Goal: Task Accomplishment & Management: Use online tool/utility

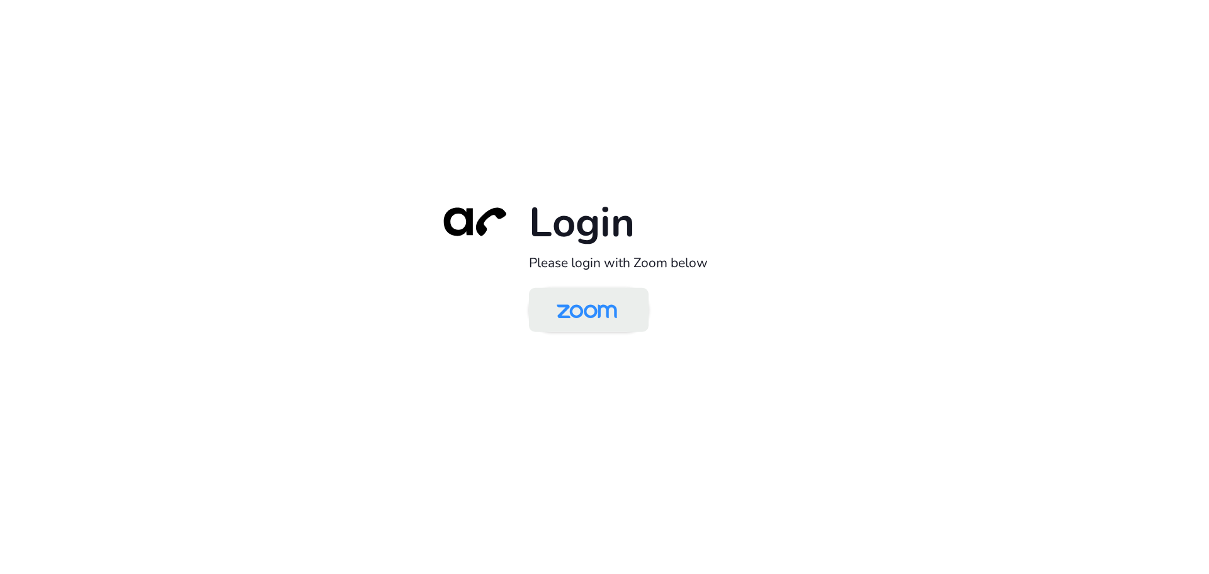
click at [561, 312] on img at bounding box center [587, 310] width 87 height 41
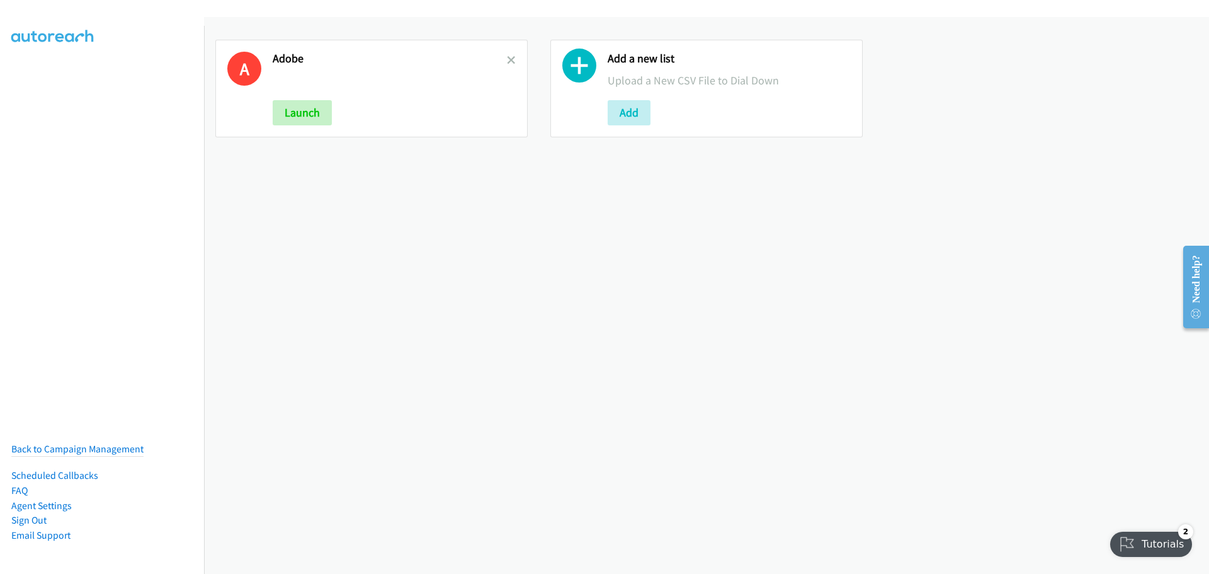
click at [507, 59] on icon at bounding box center [511, 61] width 9 height 9
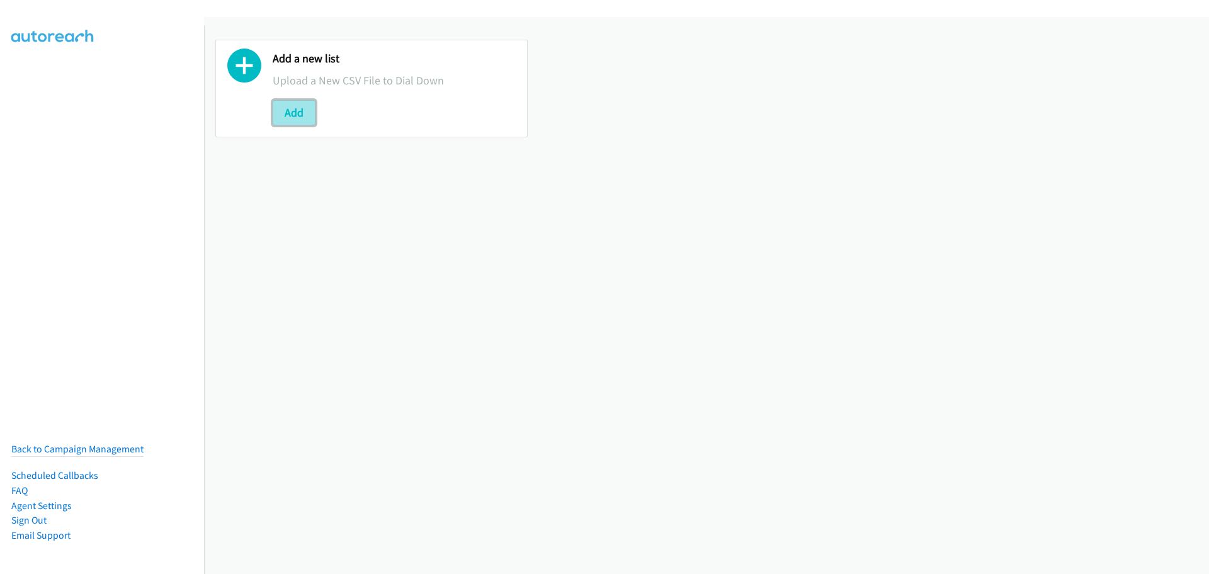
click at [301, 110] on button "Add" at bounding box center [294, 112] width 43 height 25
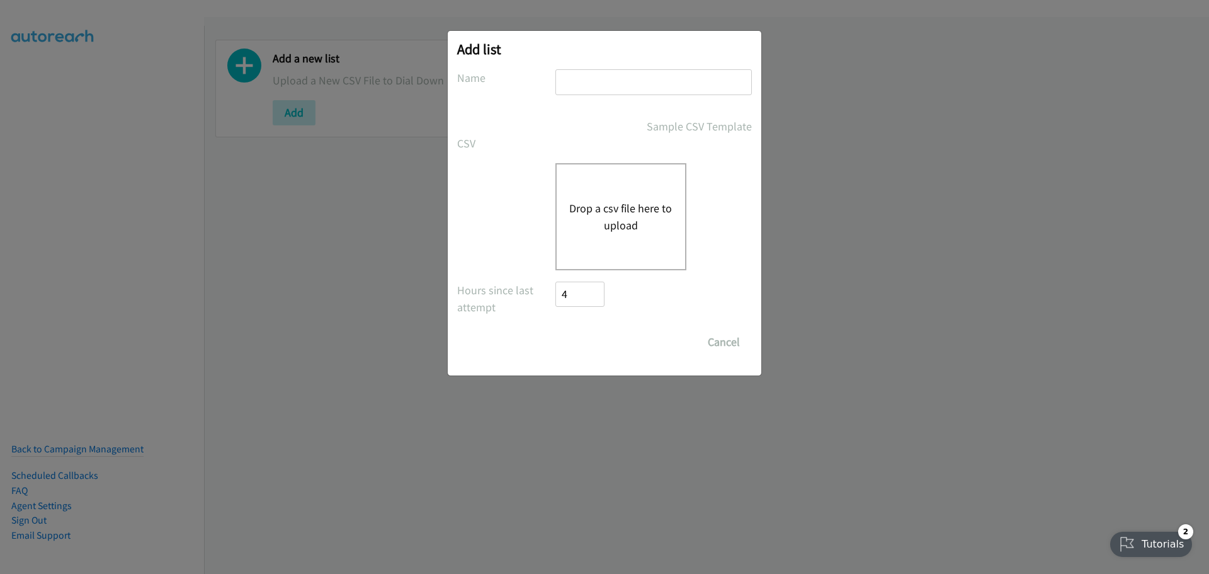
click at [606, 200] on button "Drop a csv file here to upload" at bounding box center [620, 217] width 103 height 34
click at [608, 214] on button "Drop a csv file here to upload" at bounding box center [620, 217] width 103 height 34
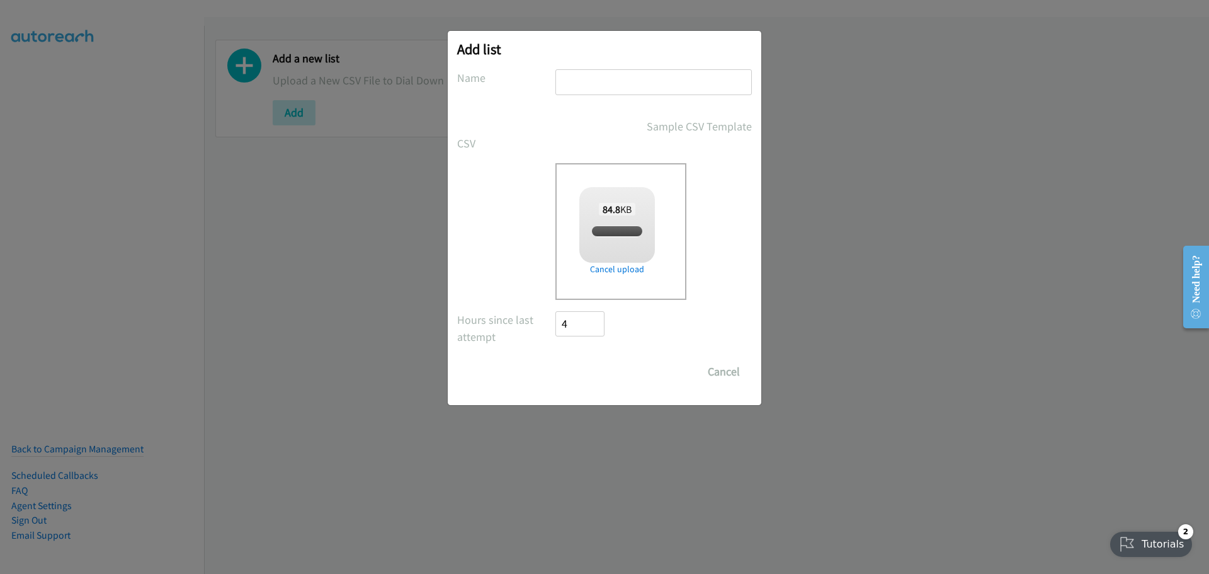
click at [581, 88] on input "text" at bounding box center [654, 82] width 197 height 26
checkbox input "true"
type input "[PERSON_NAME]"
click at [583, 366] on input "Save List" at bounding box center [589, 371] width 66 height 25
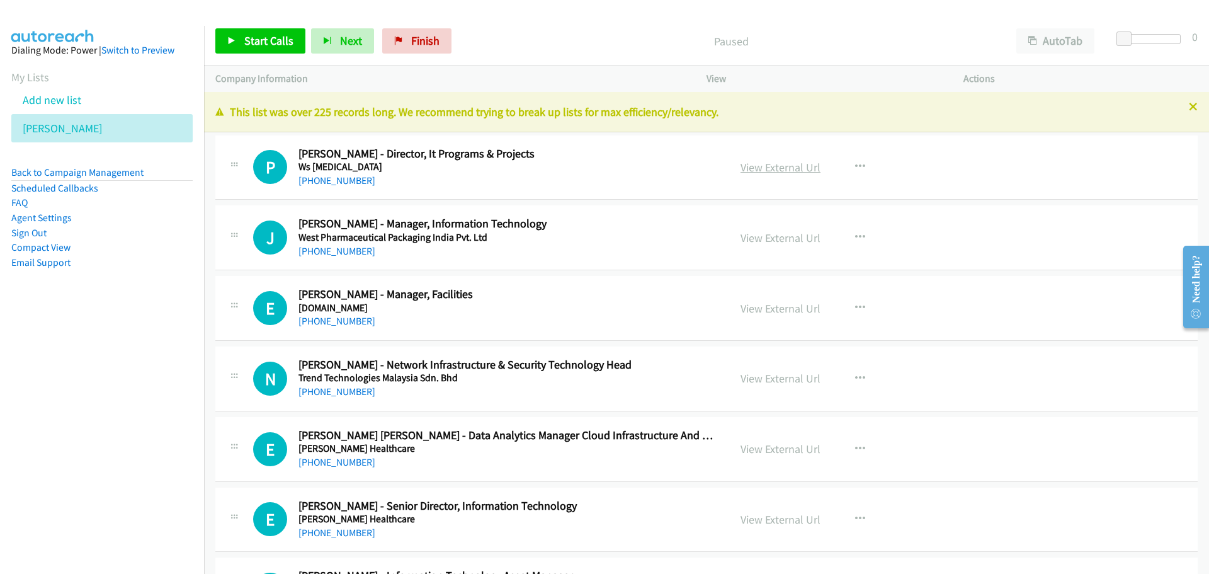
click at [790, 166] on link "View External Url" at bounding box center [781, 167] width 80 height 14
click at [279, 30] on link "Start Calls" at bounding box center [260, 40] width 90 height 25
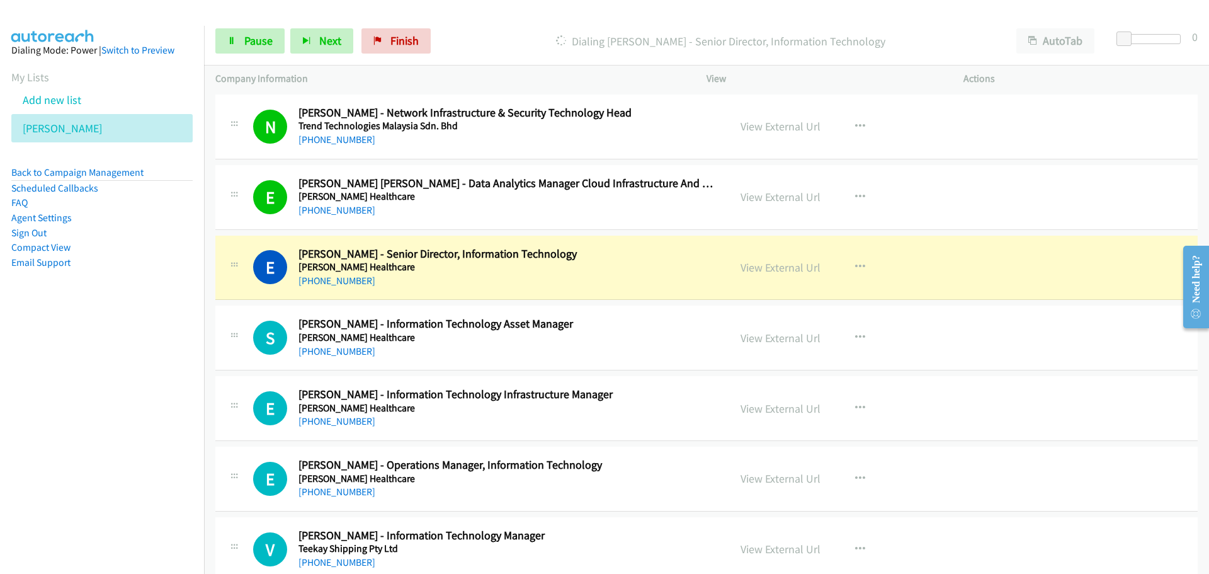
scroll to position [378, 0]
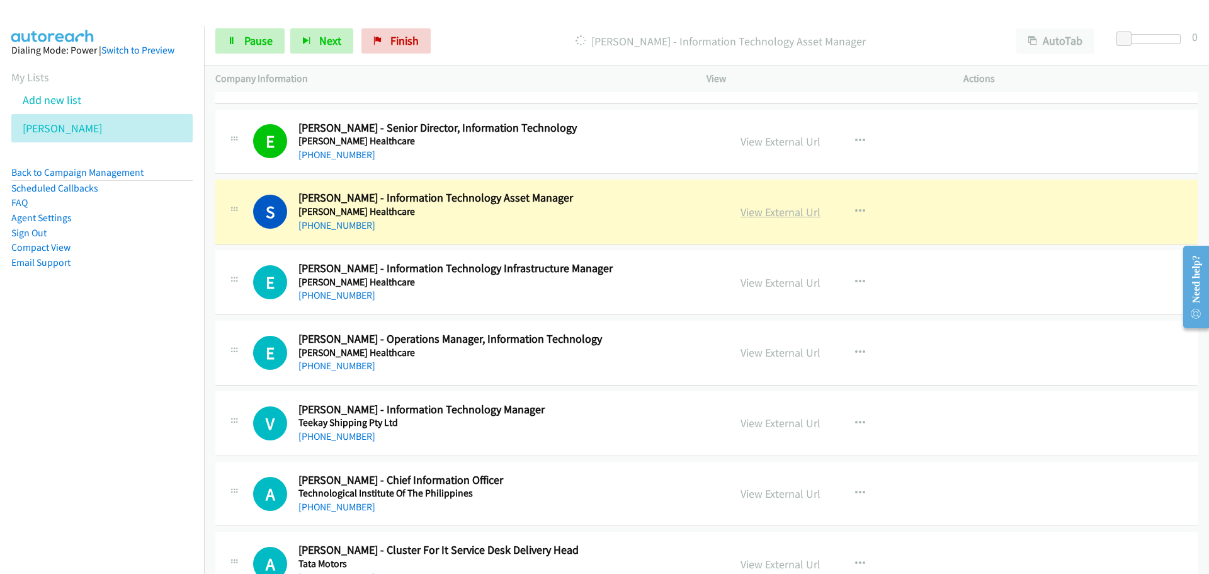
click at [756, 212] on link "View External Url" at bounding box center [781, 212] width 80 height 14
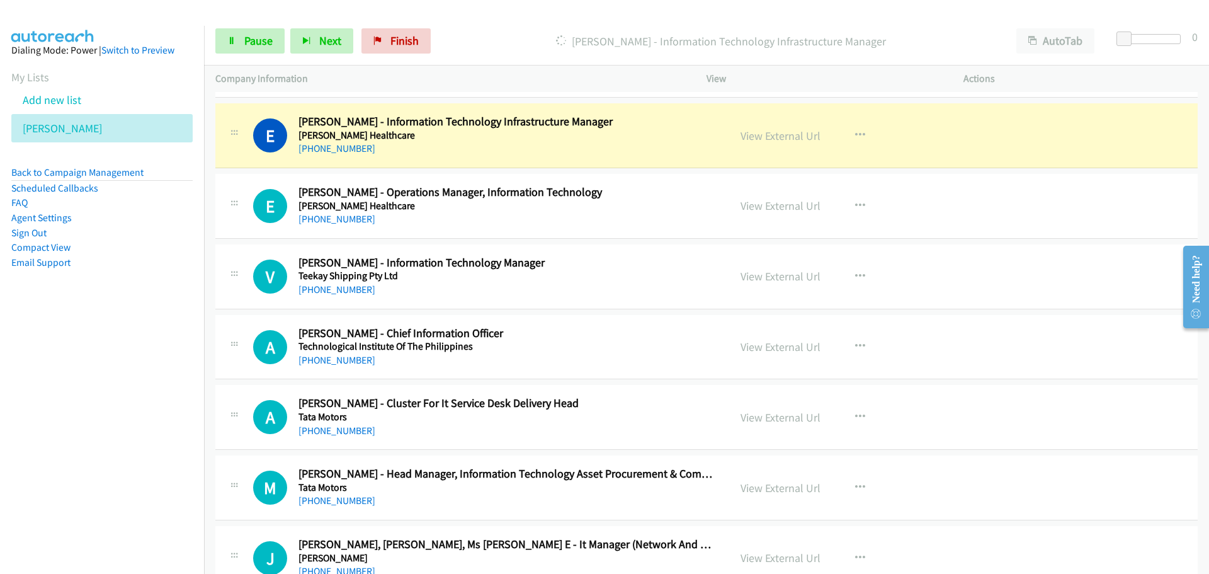
scroll to position [504, 0]
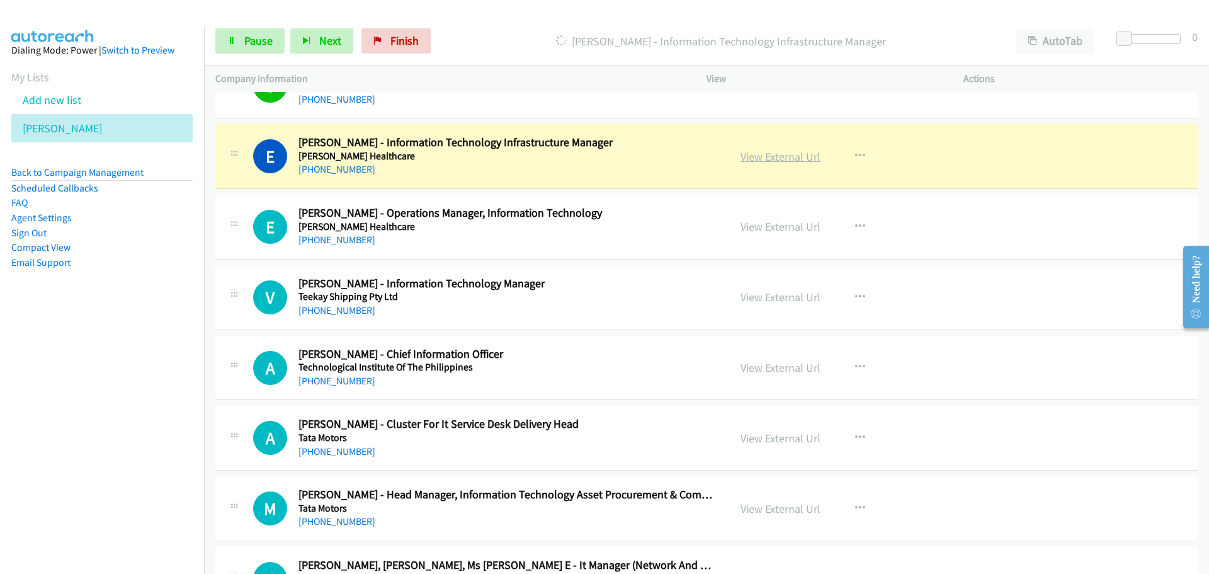
click at [756, 159] on link "View External Url" at bounding box center [781, 156] width 80 height 14
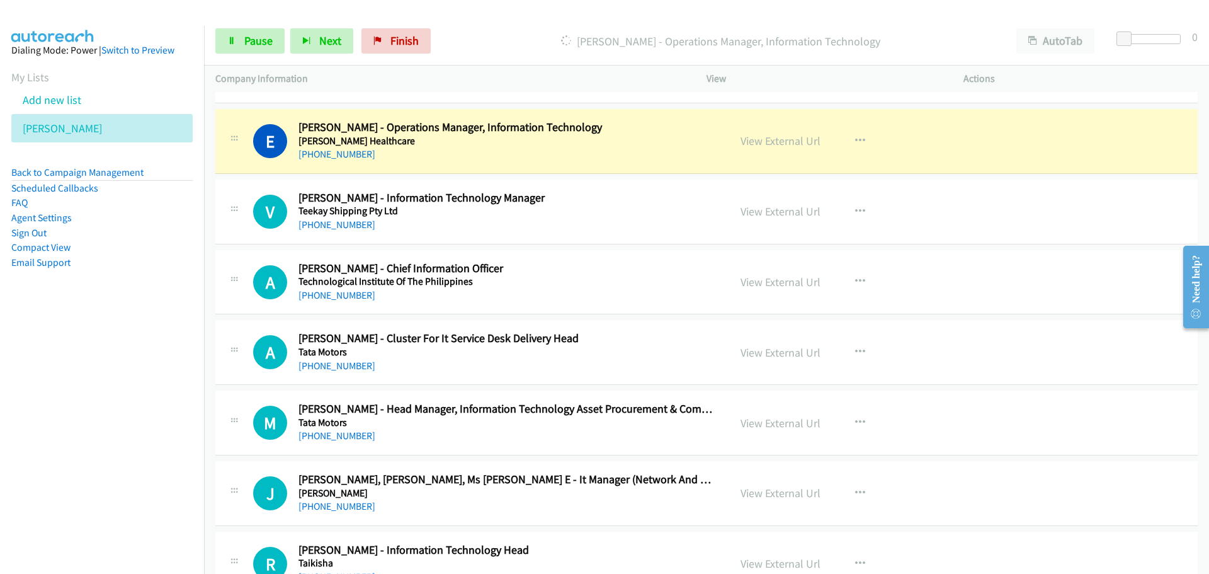
scroll to position [567, 0]
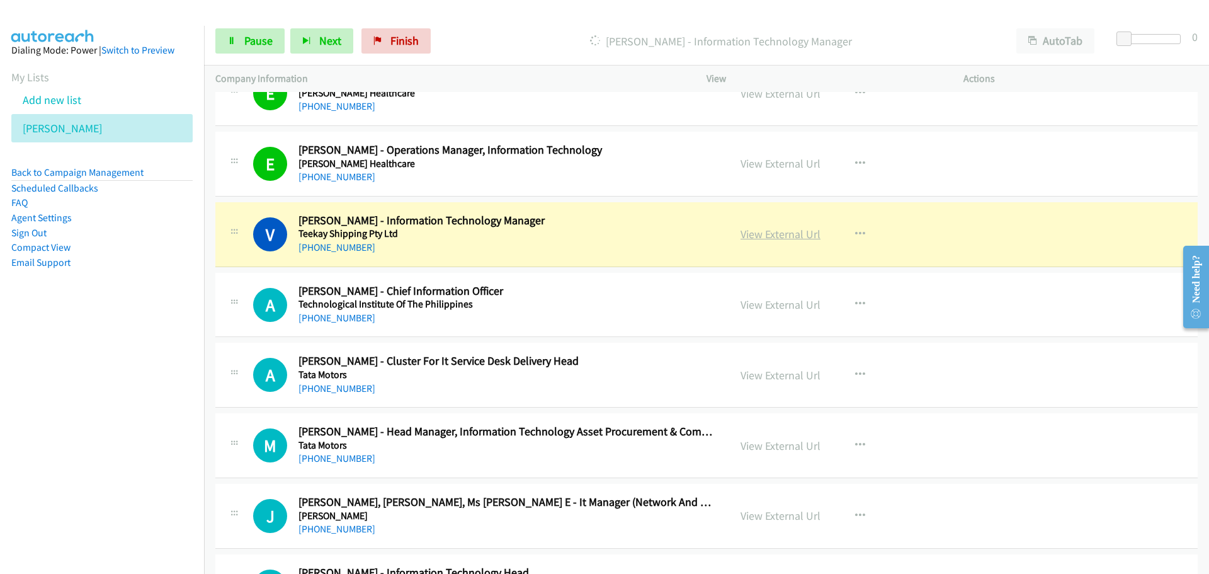
click at [771, 229] on link "View External Url" at bounding box center [781, 234] width 80 height 14
click at [263, 47] on span "Pause" at bounding box center [258, 40] width 28 height 14
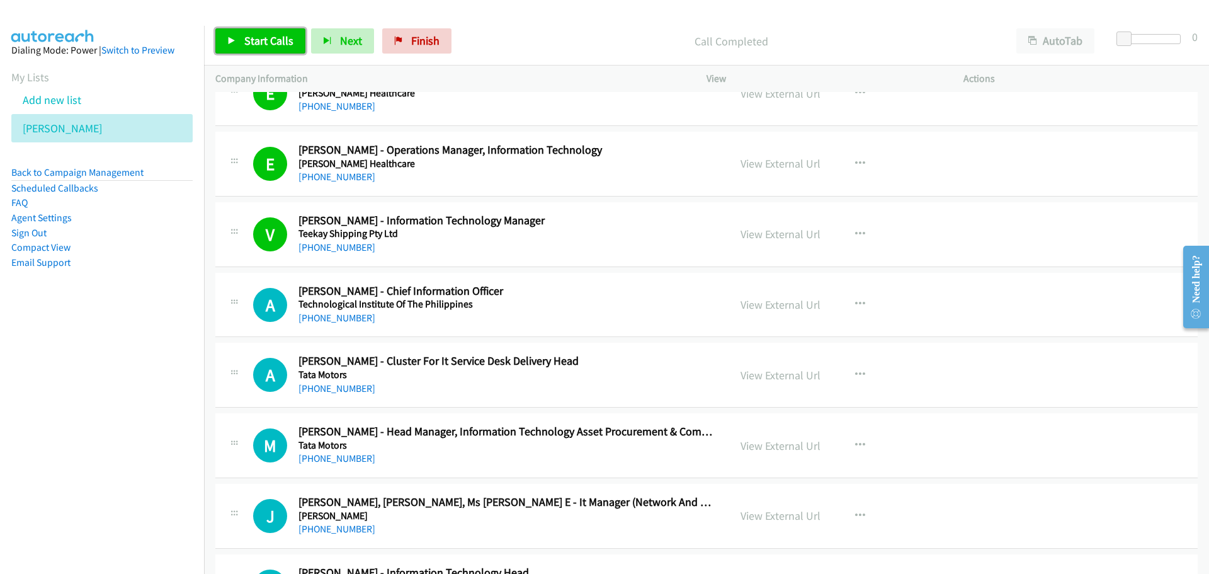
click at [280, 45] on span "Start Calls" at bounding box center [268, 40] width 49 height 14
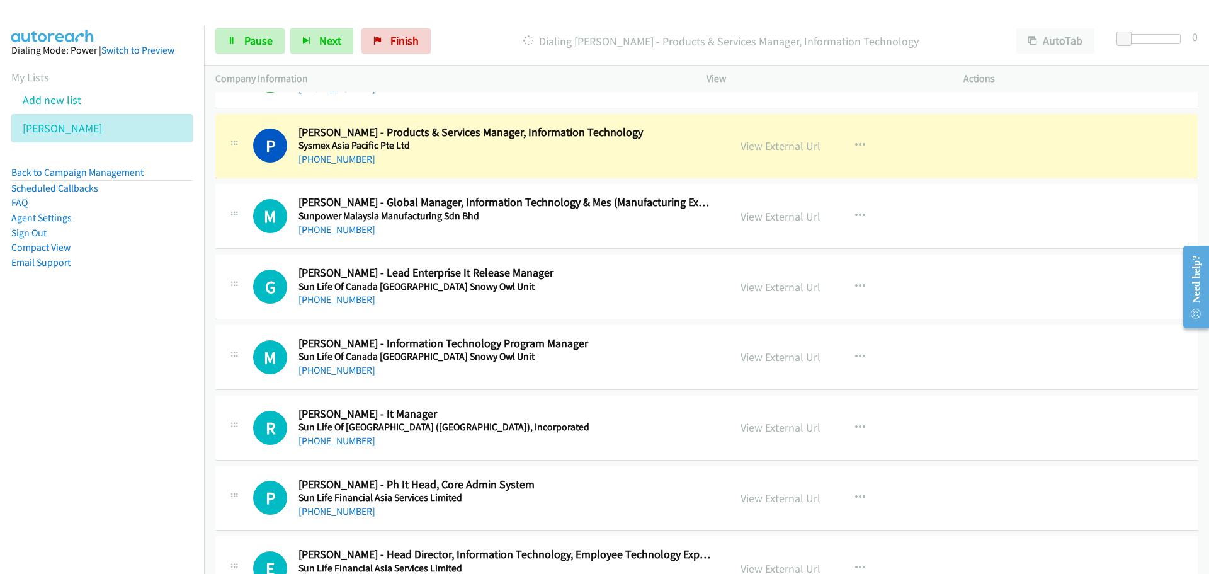
scroll to position [1134, 0]
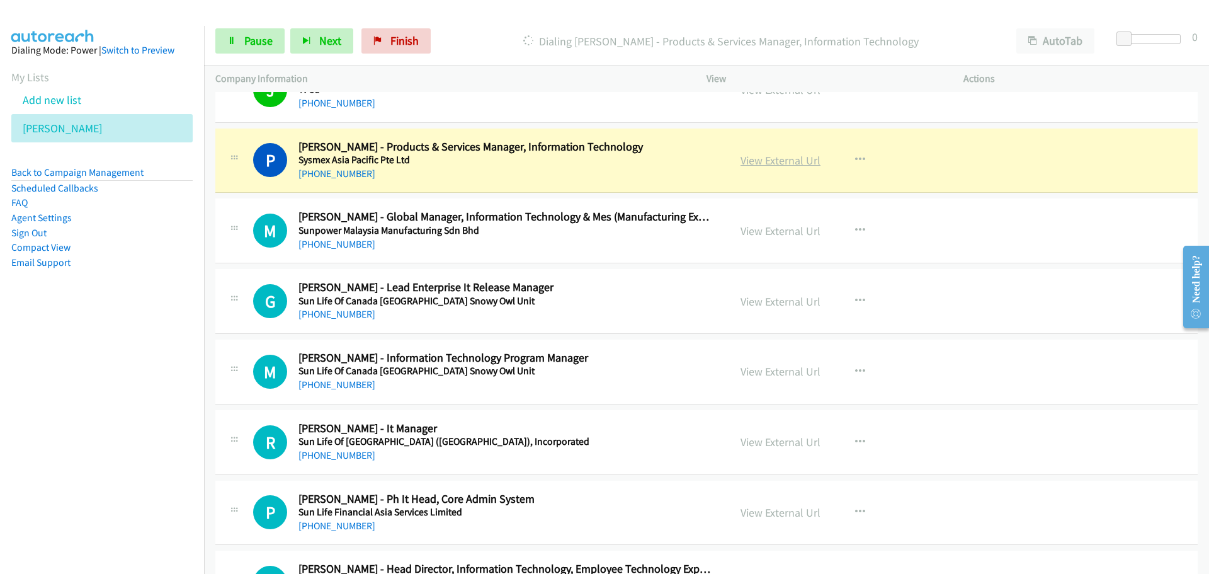
click at [770, 164] on link "View External Url" at bounding box center [781, 160] width 80 height 14
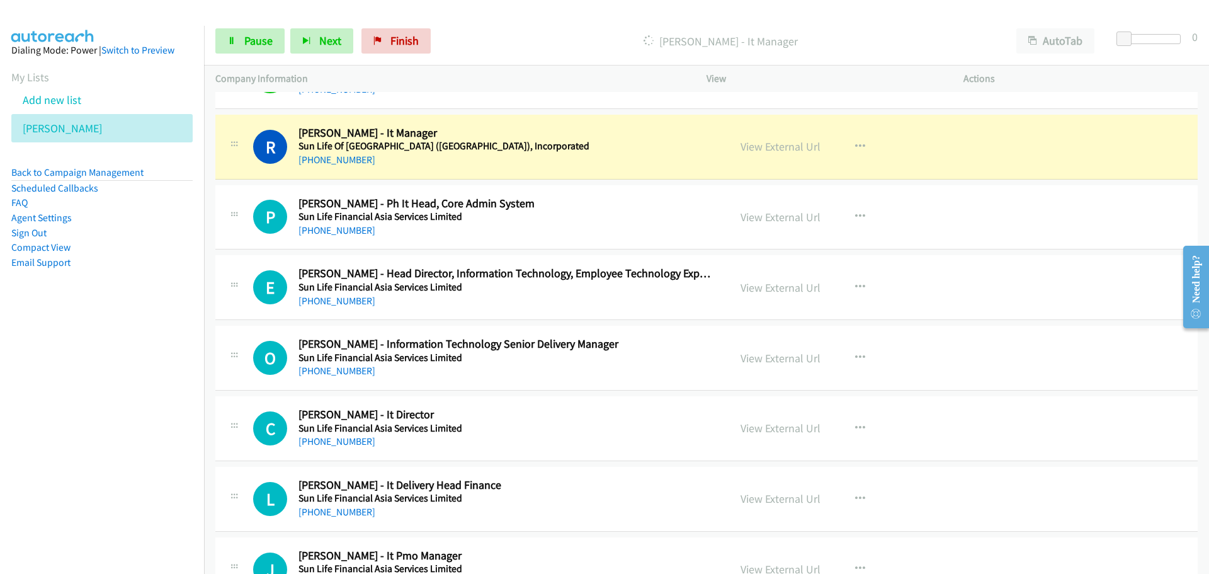
scroll to position [1449, 0]
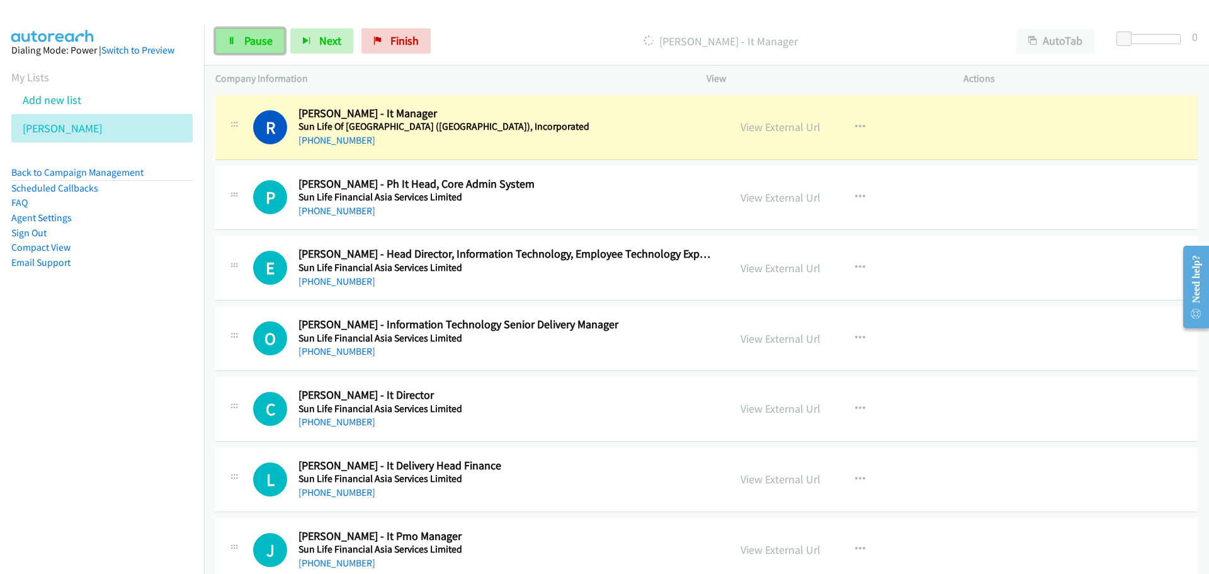
drag, startPoint x: 257, startPoint y: 33, endPoint x: 251, endPoint y: 43, distance: 11.0
click at [257, 33] on span "Pause" at bounding box center [258, 40] width 28 height 14
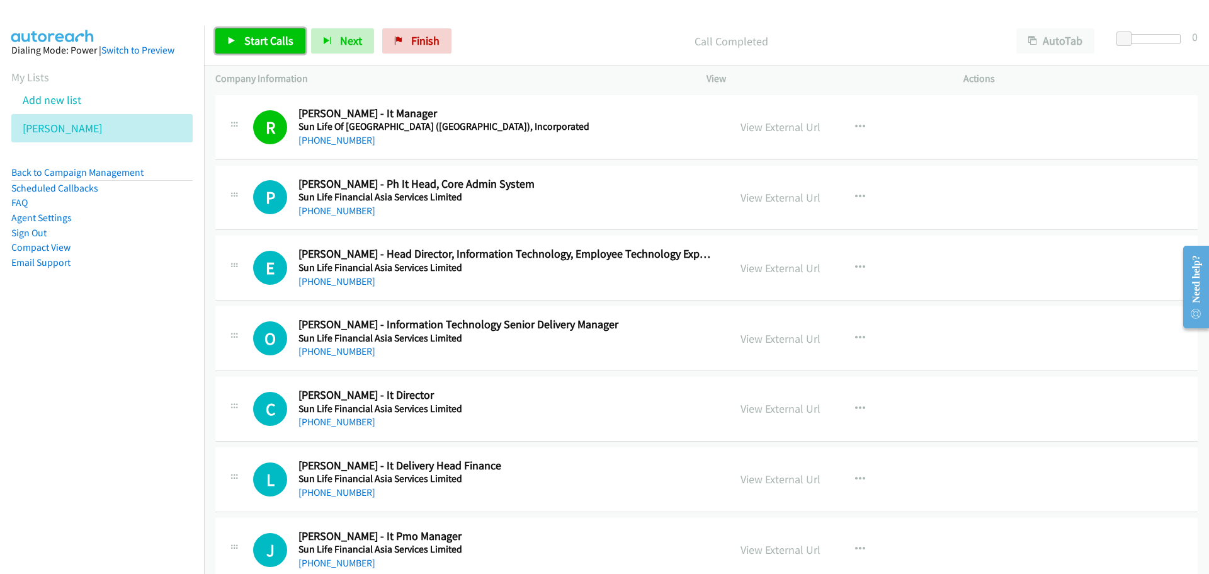
click at [246, 41] on span "Start Calls" at bounding box center [268, 40] width 49 height 14
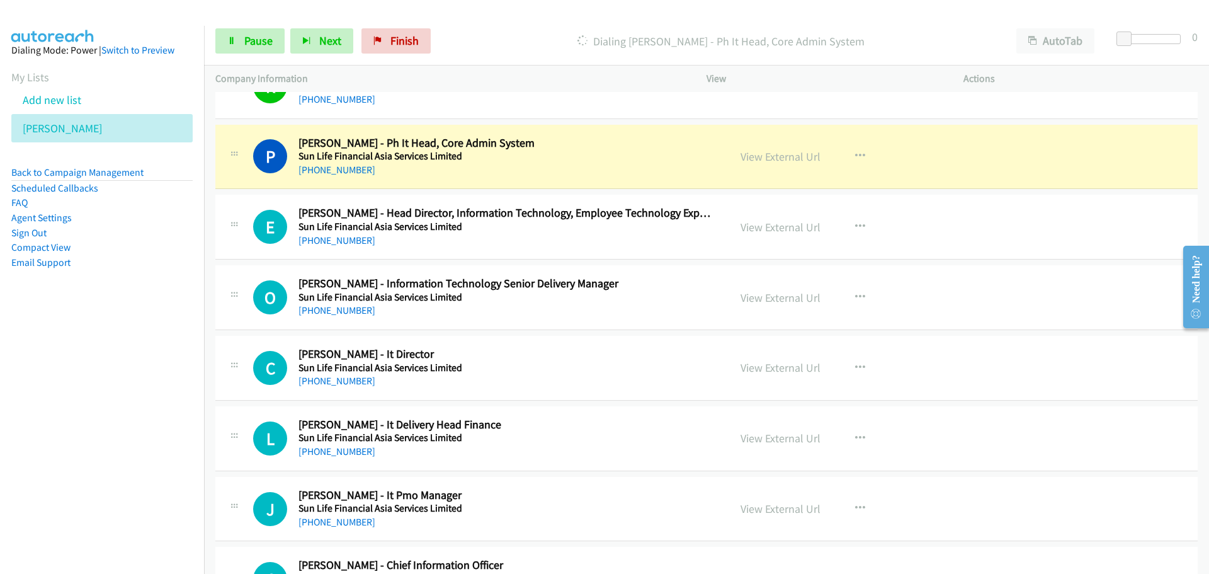
scroll to position [1512, 0]
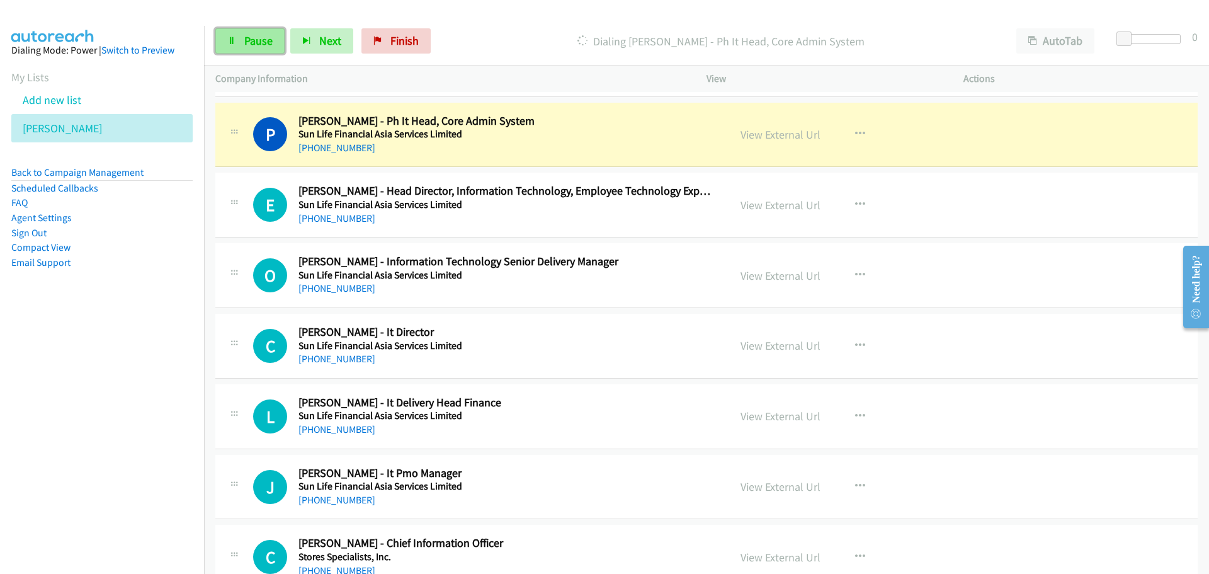
click at [225, 44] on link "Pause" at bounding box center [249, 40] width 69 height 25
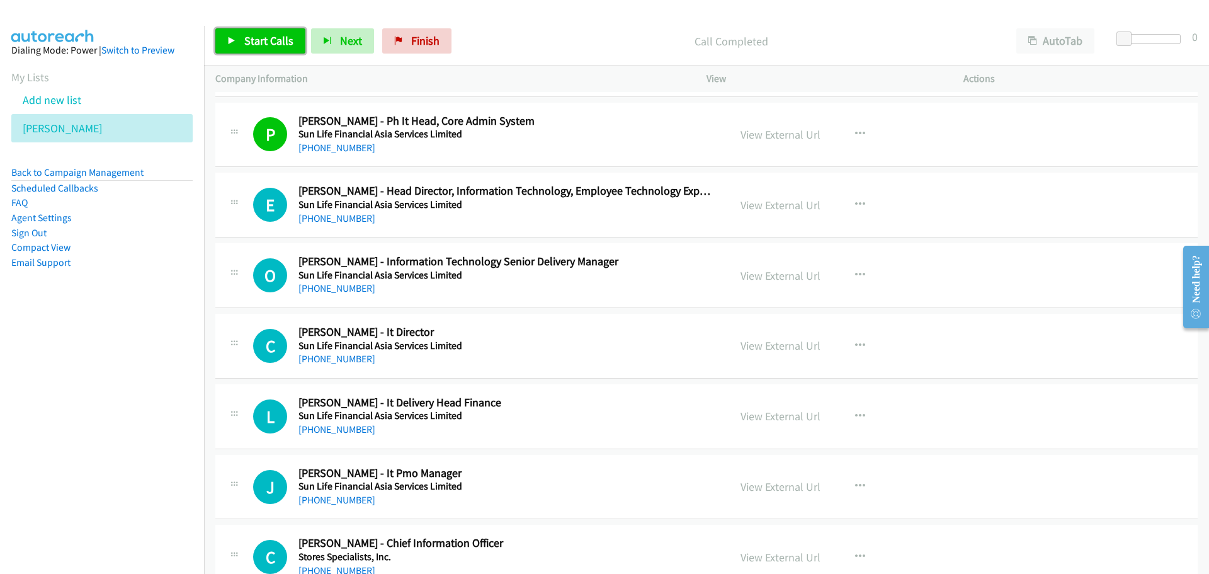
click at [263, 47] on span "Start Calls" at bounding box center [268, 40] width 49 height 14
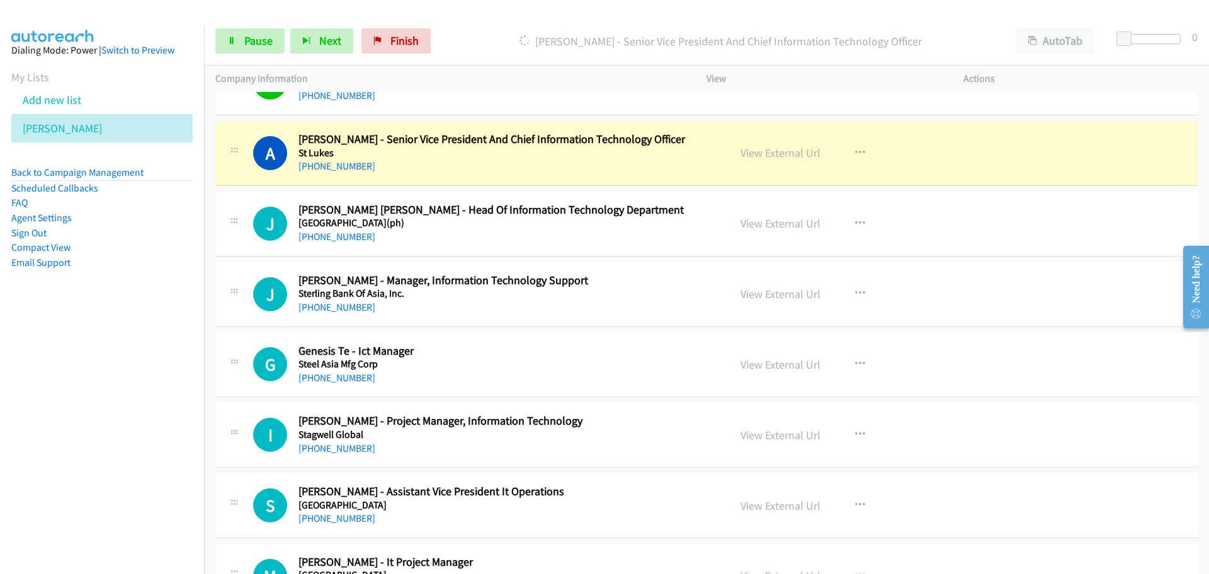
scroll to position [2079, 0]
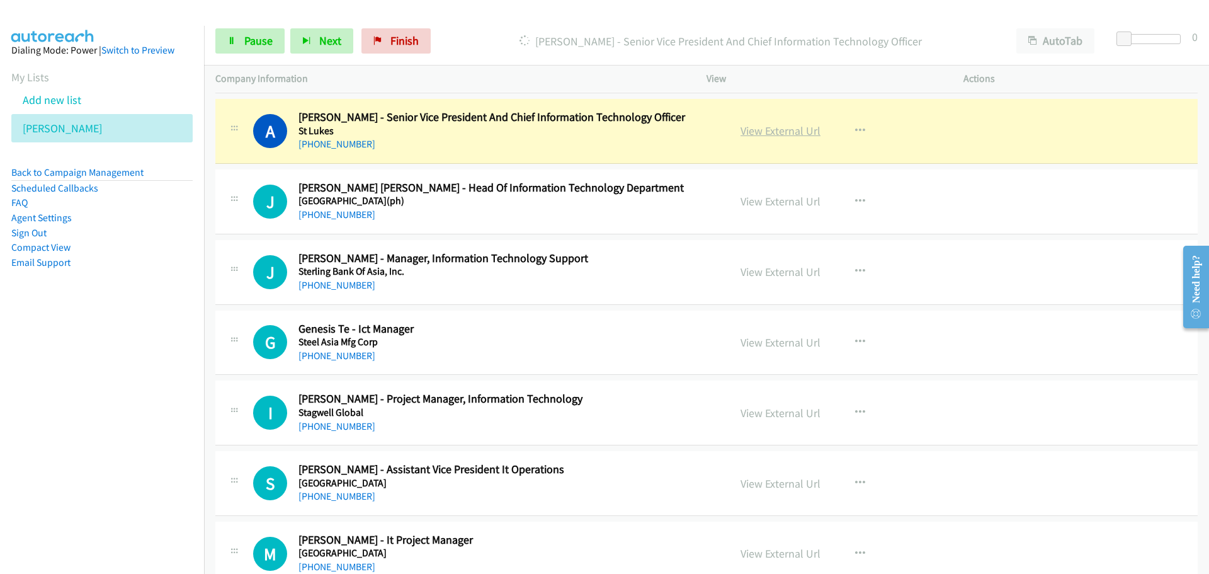
click at [769, 136] on link "View External Url" at bounding box center [781, 130] width 80 height 14
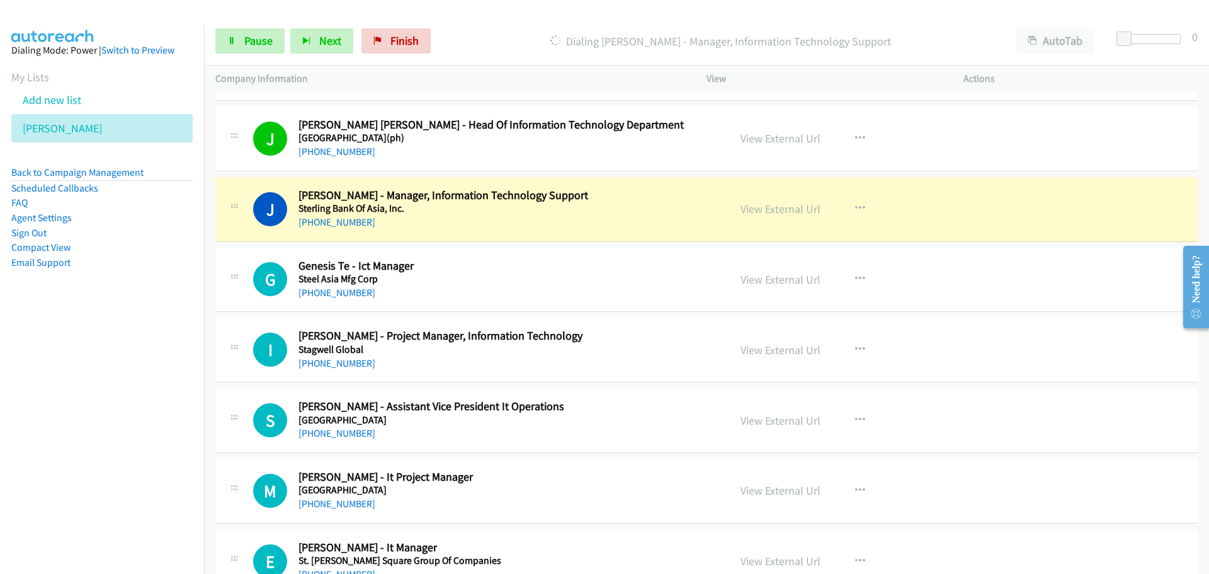
scroll to position [2205, 0]
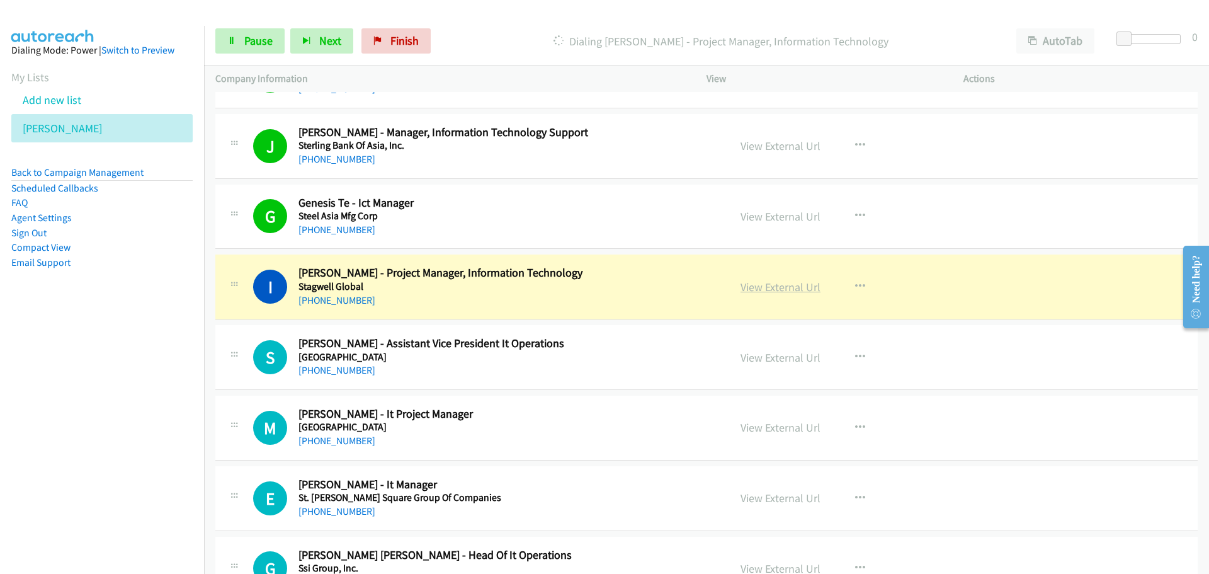
click at [769, 288] on link "View External Url" at bounding box center [781, 287] width 80 height 14
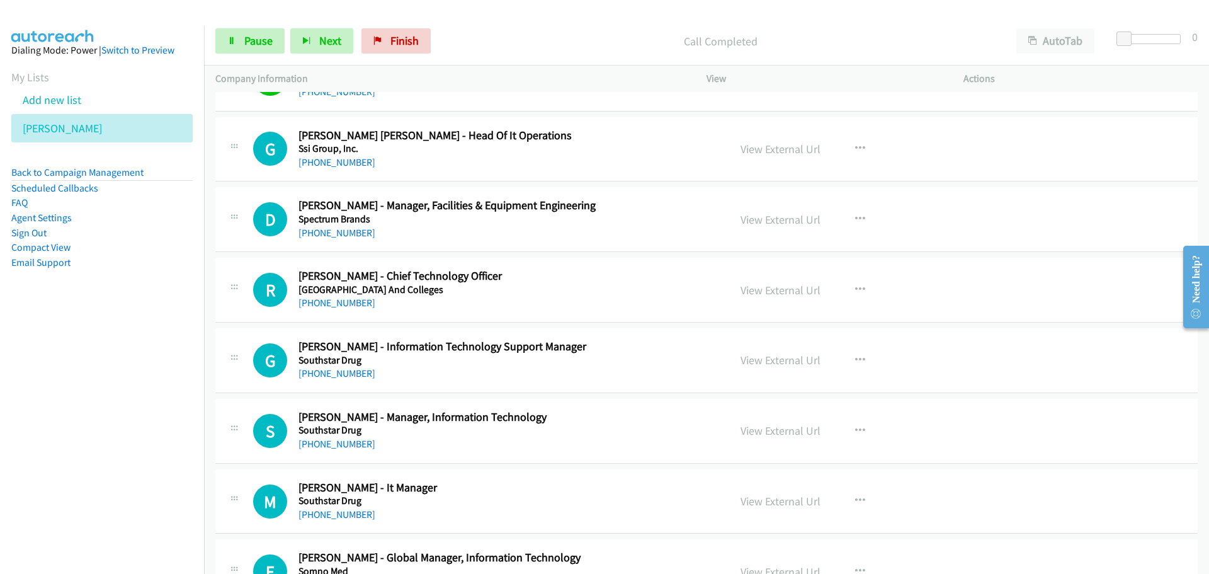
scroll to position [2645, 0]
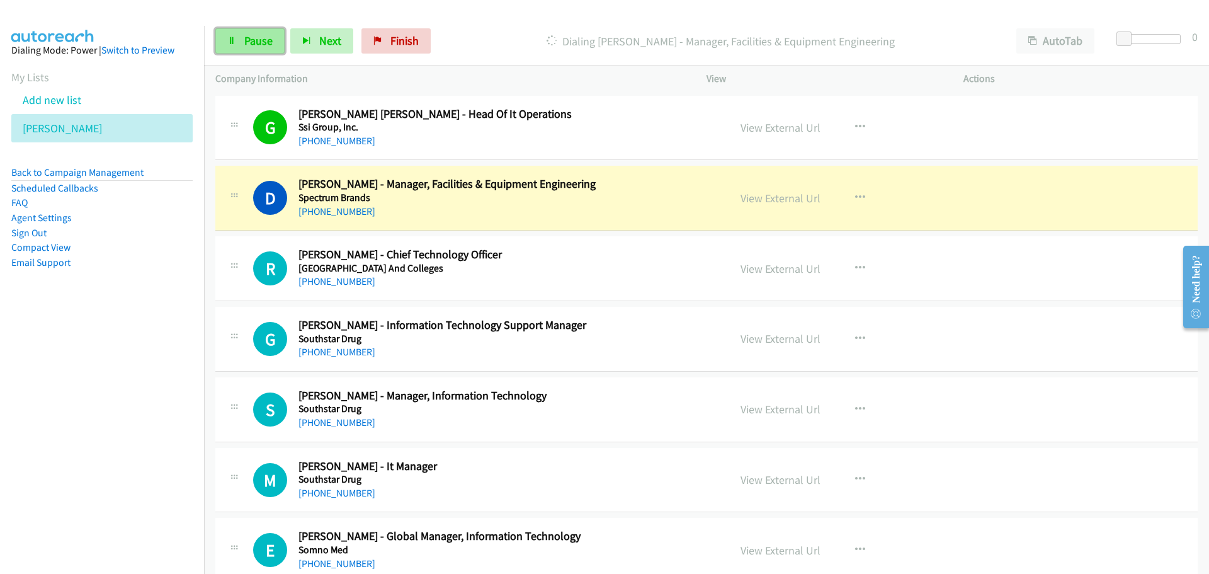
click at [236, 47] on link "Pause" at bounding box center [249, 40] width 69 height 25
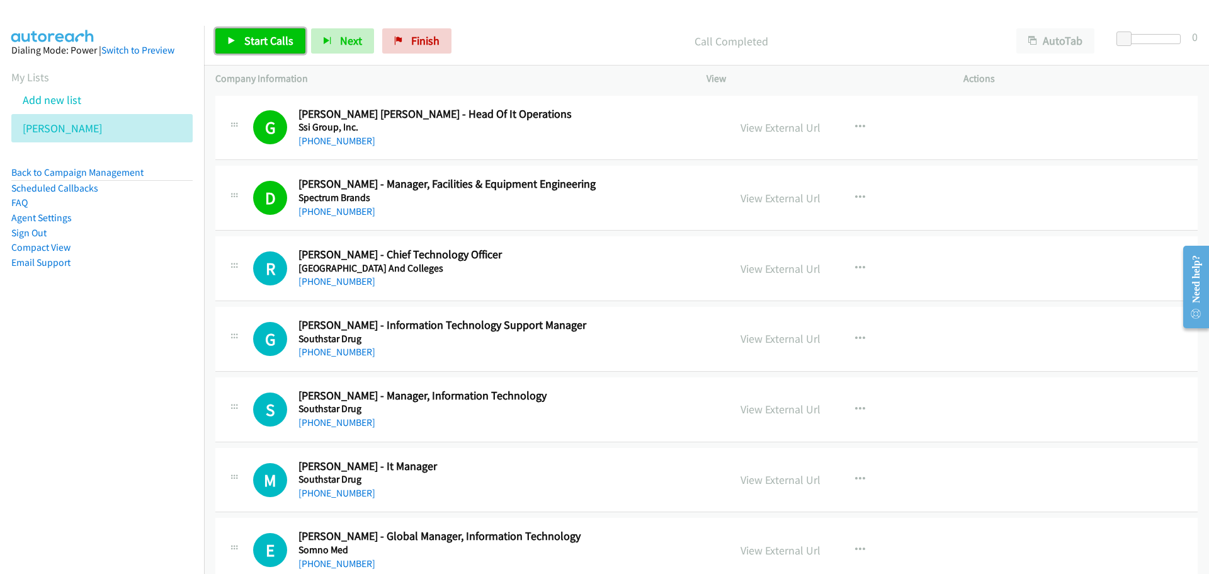
click at [254, 31] on link "Start Calls" at bounding box center [260, 40] width 90 height 25
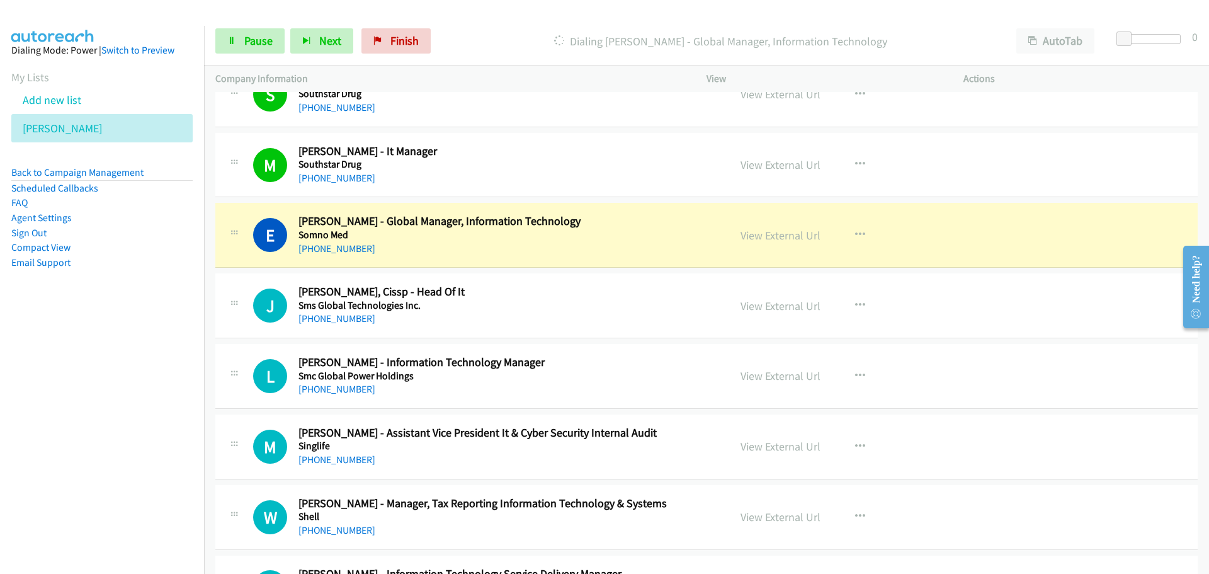
scroll to position [3023, 0]
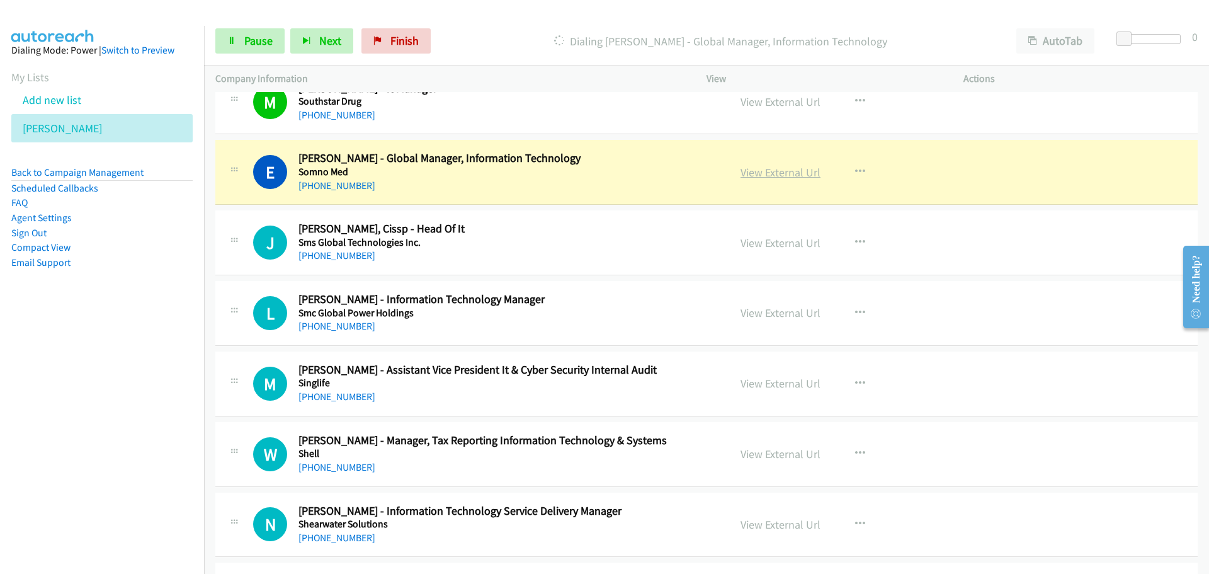
click at [766, 172] on link "View External Url" at bounding box center [781, 172] width 80 height 14
click at [247, 39] on span "Pause" at bounding box center [258, 40] width 28 height 14
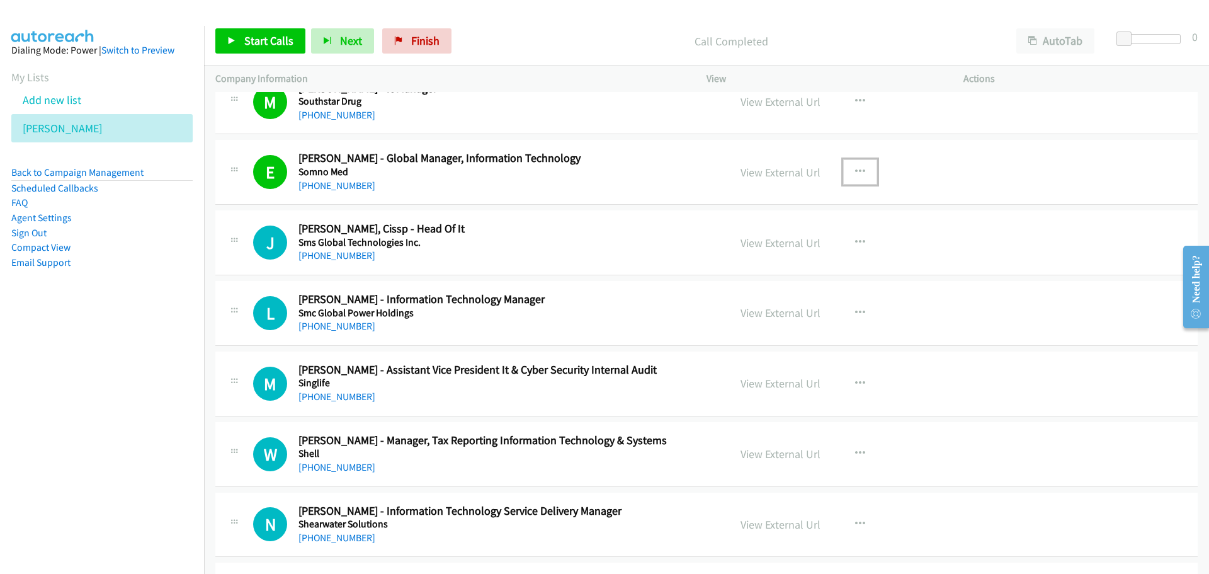
click at [855, 173] on icon "button" at bounding box center [860, 172] width 10 height 10
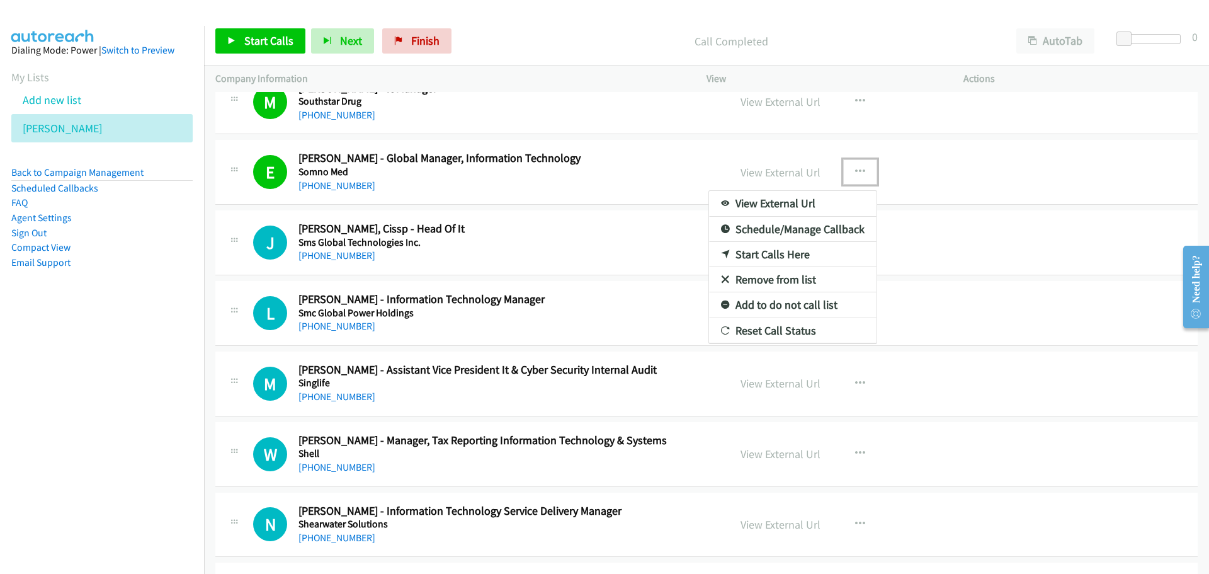
click at [776, 258] on link "Start Calls Here" at bounding box center [793, 254] width 168 height 25
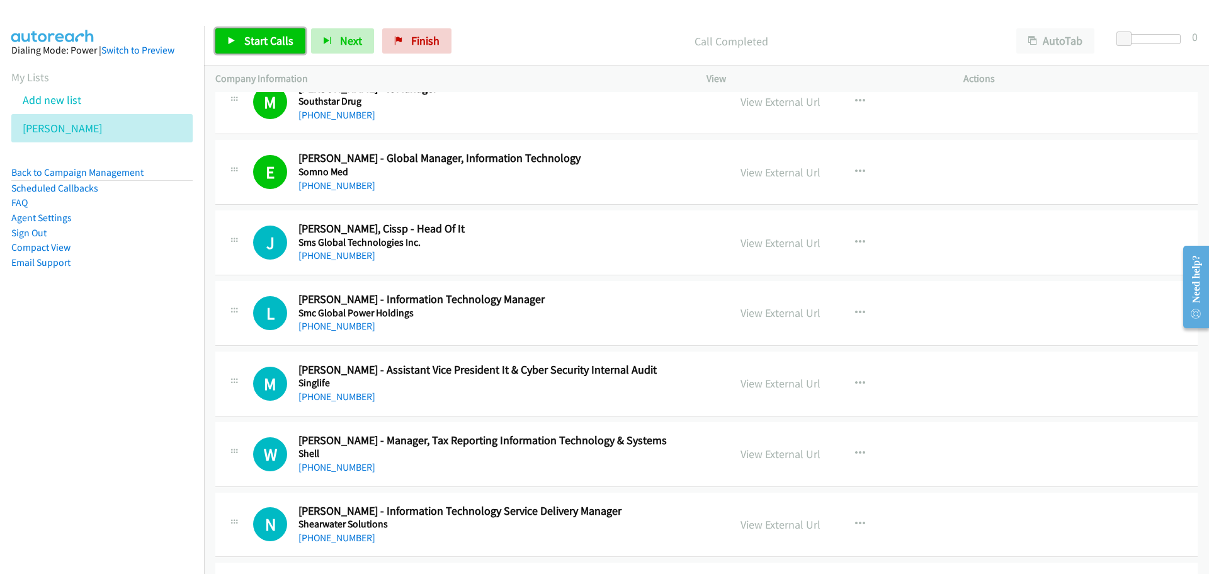
click at [256, 35] on span "Start Calls" at bounding box center [268, 40] width 49 height 14
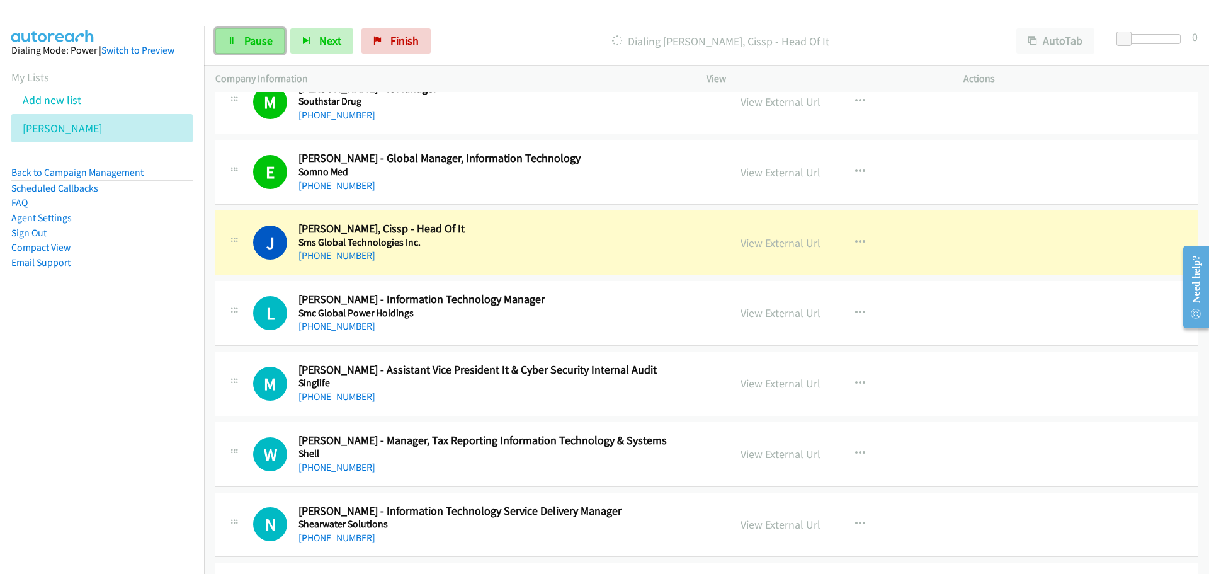
click at [249, 41] on span "Pause" at bounding box center [258, 40] width 28 height 14
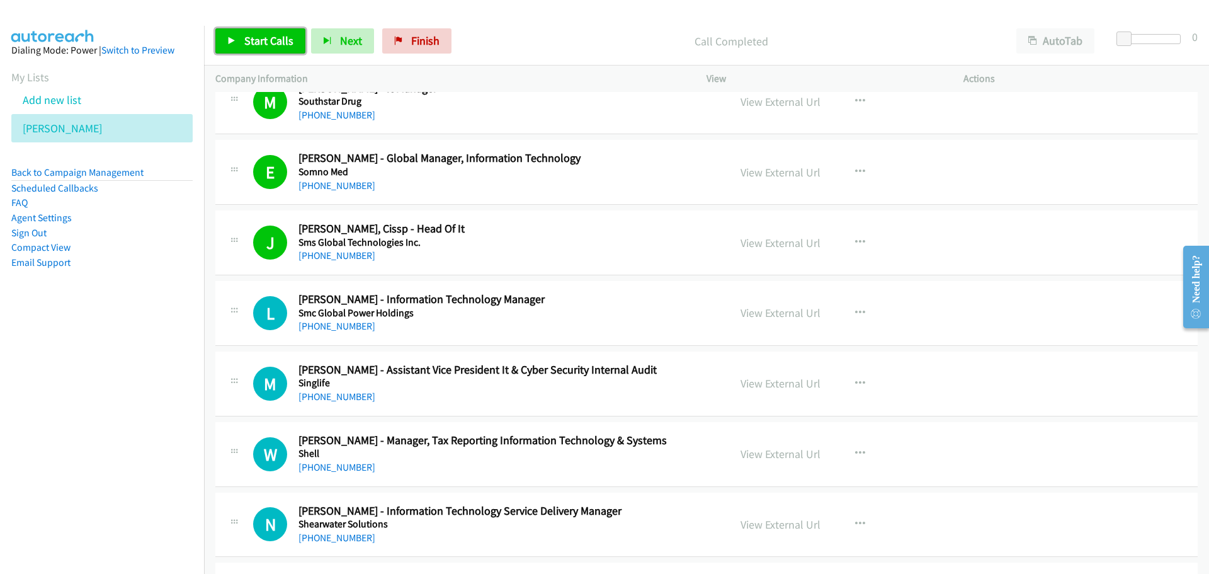
click at [236, 45] on link "Start Calls" at bounding box center [260, 40] width 90 height 25
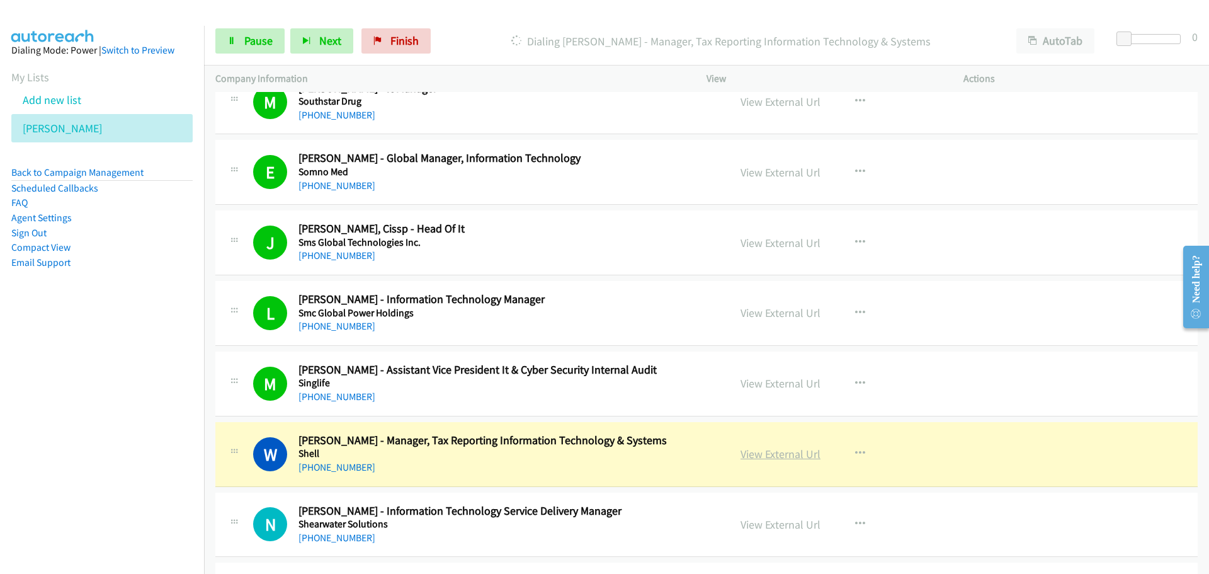
click at [765, 448] on link "View External Url" at bounding box center [781, 454] width 80 height 14
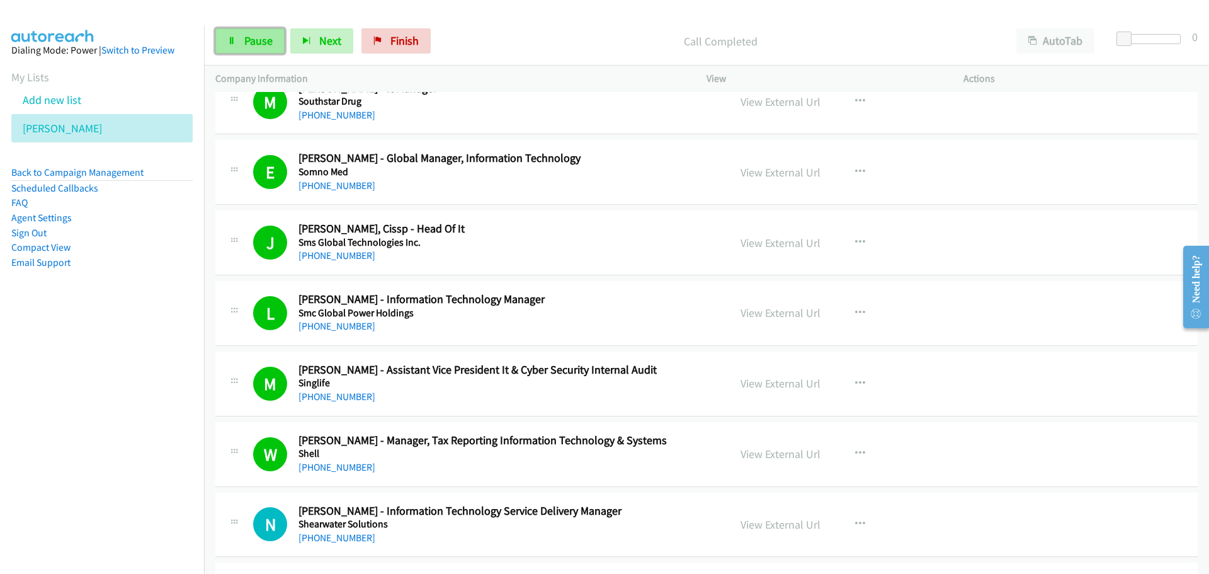
click at [230, 52] on link "Pause" at bounding box center [249, 40] width 69 height 25
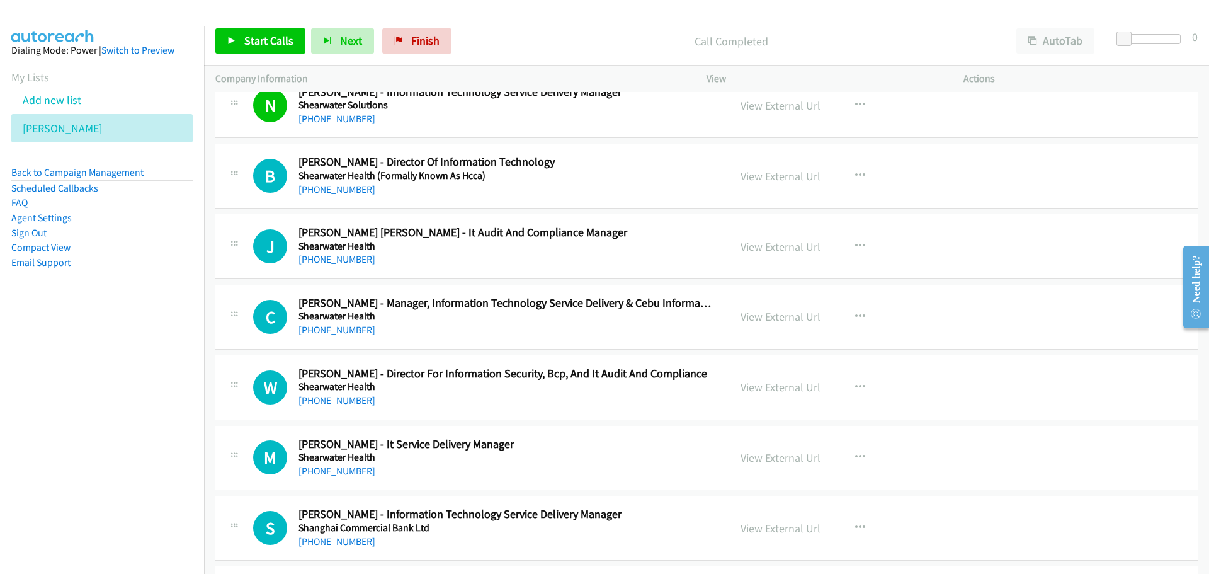
scroll to position [3464, 0]
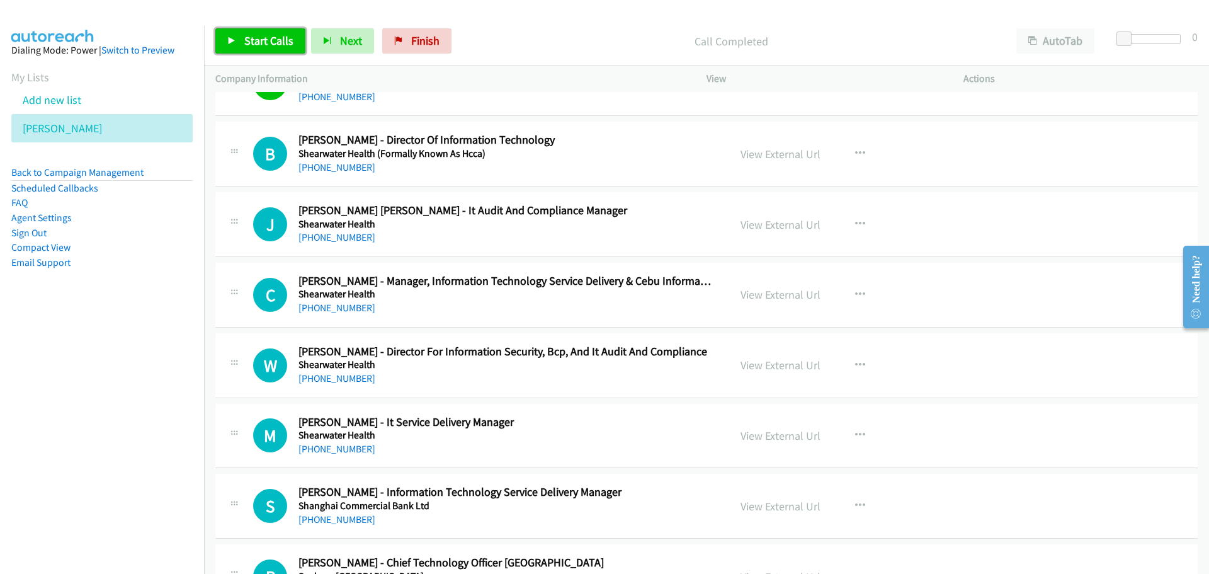
click at [292, 40] on link "Start Calls" at bounding box center [260, 40] width 90 height 25
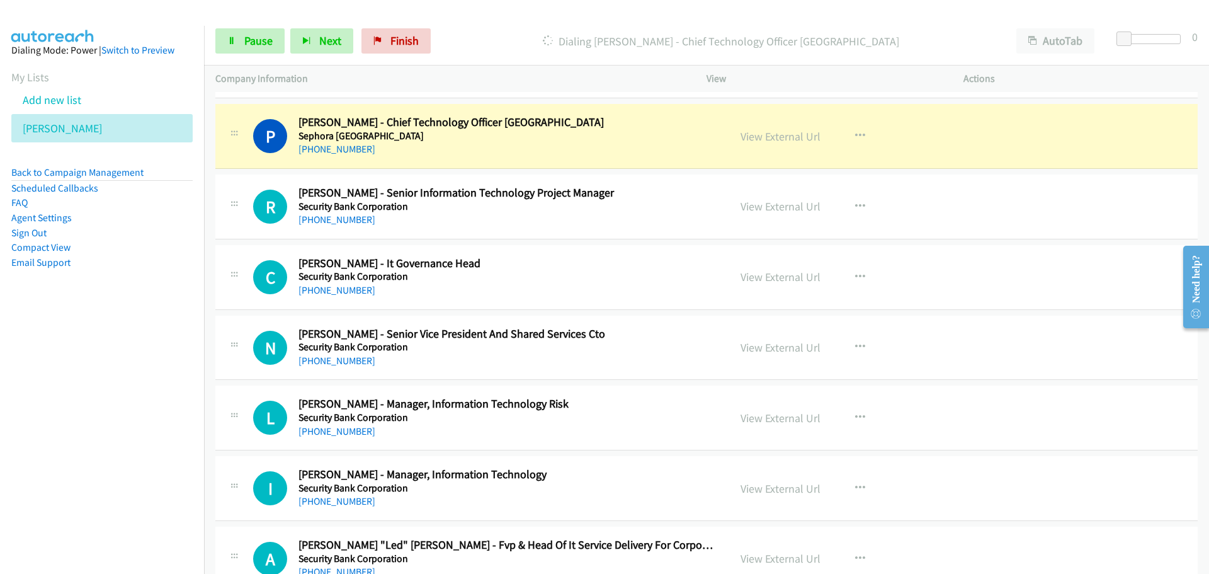
scroll to position [3905, 0]
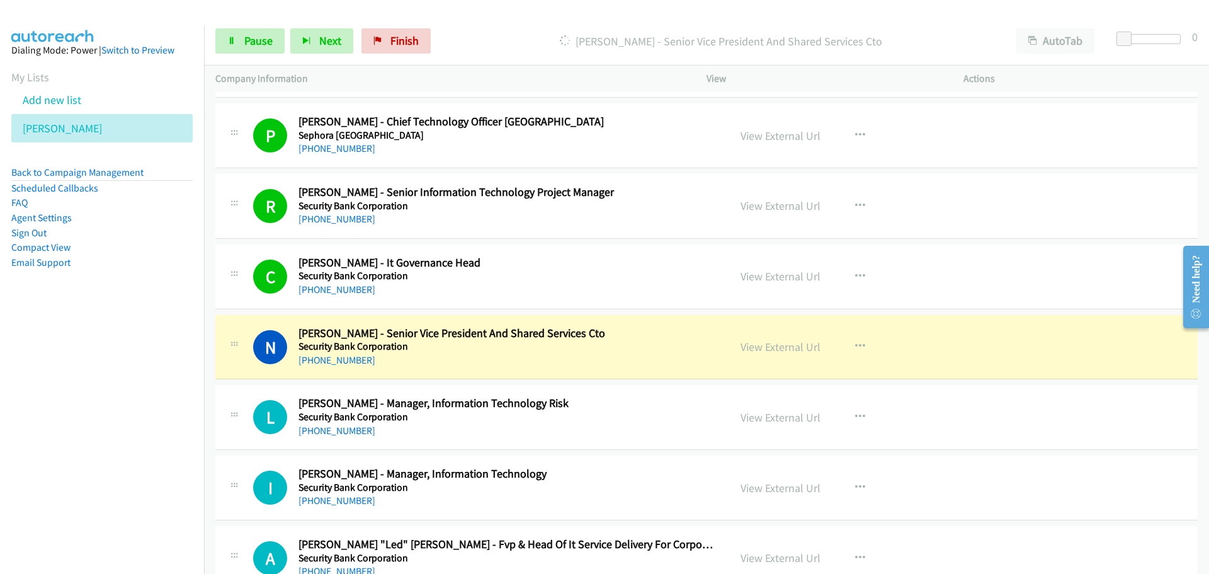
click at [767, 338] on div "View External Url View External Url Schedule/Manage Callback Start Calls Here R…" at bounding box center [863, 347] width 268 height 42
click at [770, 346] on link "View External Url" at bounding box center [781, 347] width 80 height 14
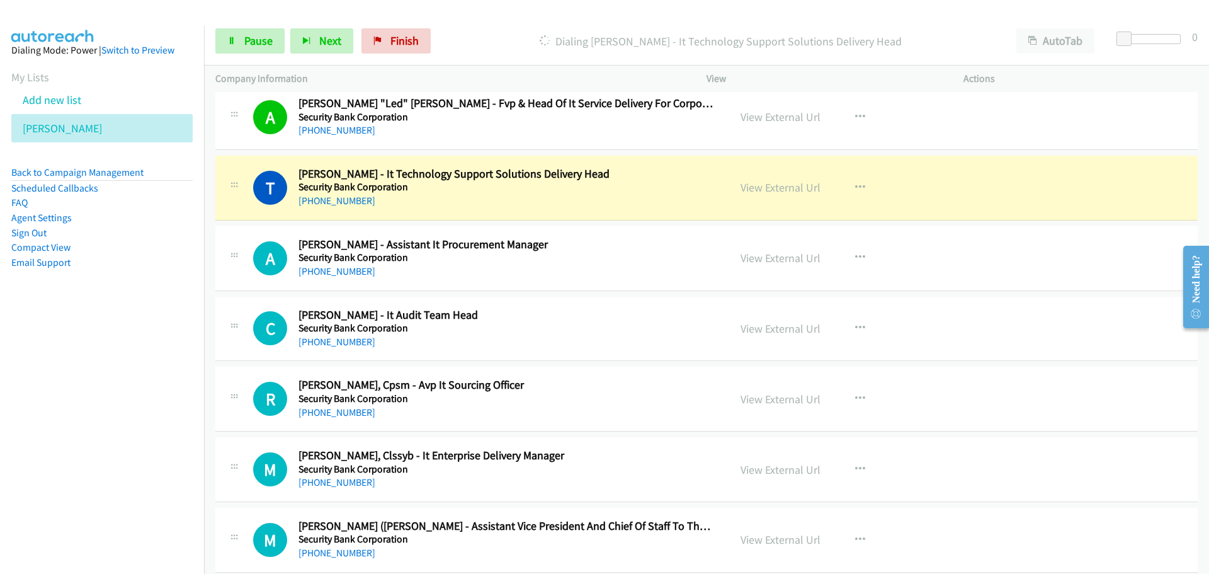
scroll to position [4409, 0]
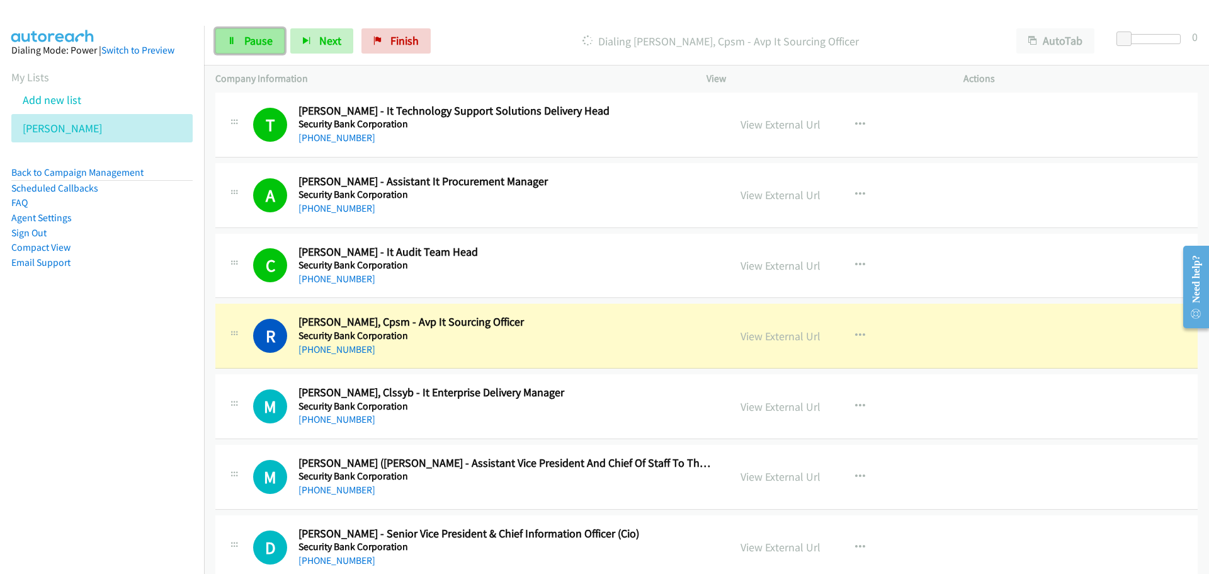
click at [261, 31] on link "Pause" at bounding box center [249, 40] width 69 height 25
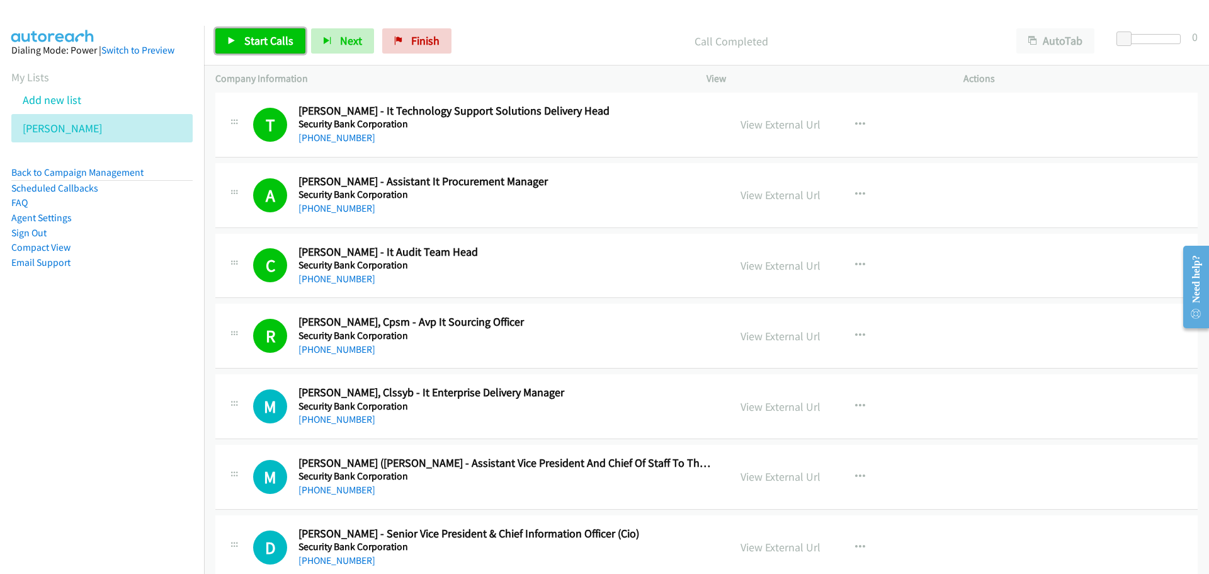
click at [258, 46] on span "Start Calls" at bounding box center [268, 40] width 49 height 14
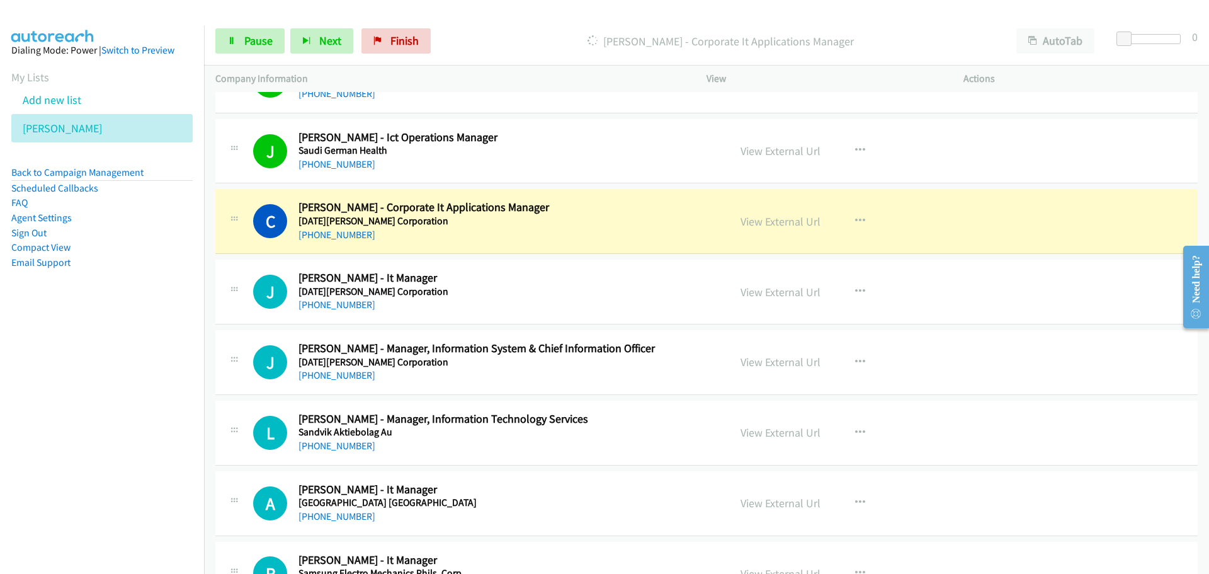
scroll to position [5291, 0]
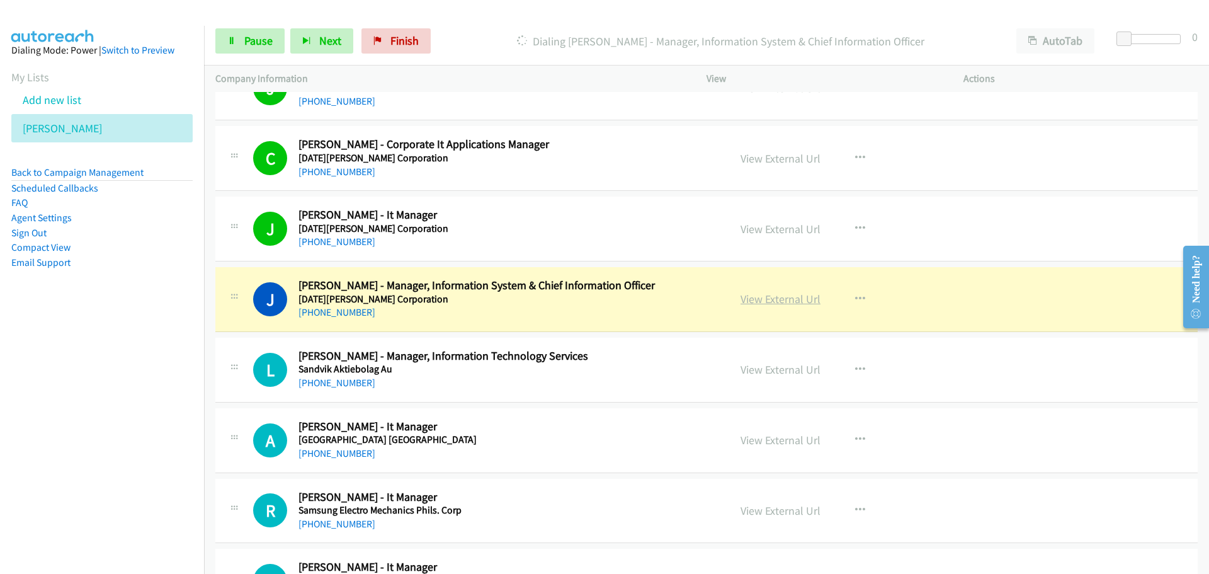
click at [775, 299] on link "View External Url" at bounding box center [781, 299] width 80 height 14
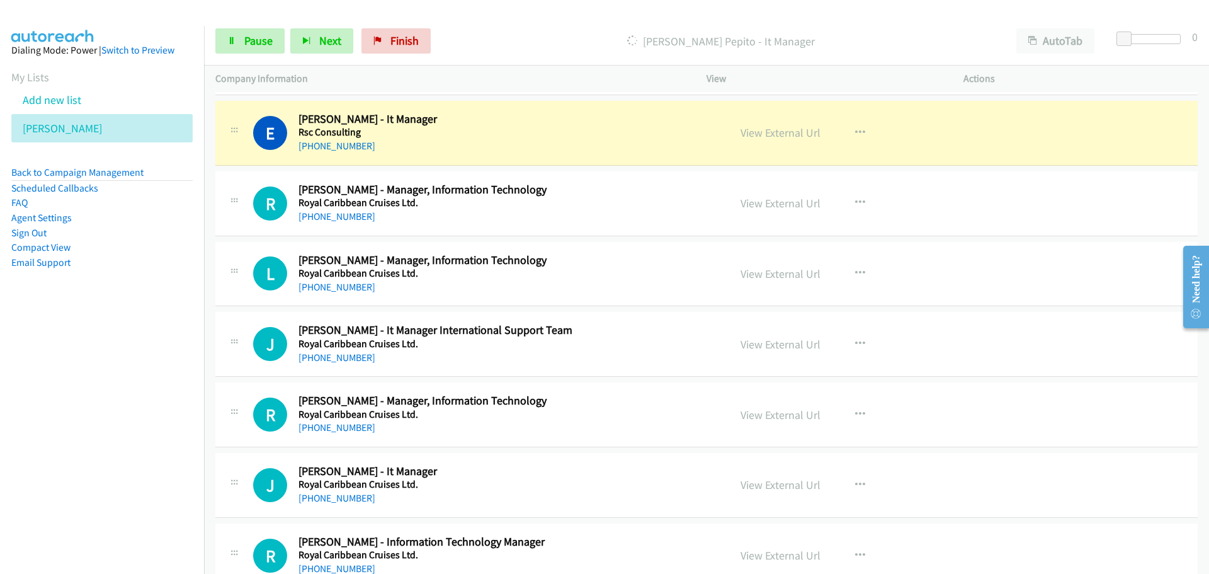
scroll to position [6677, 0]
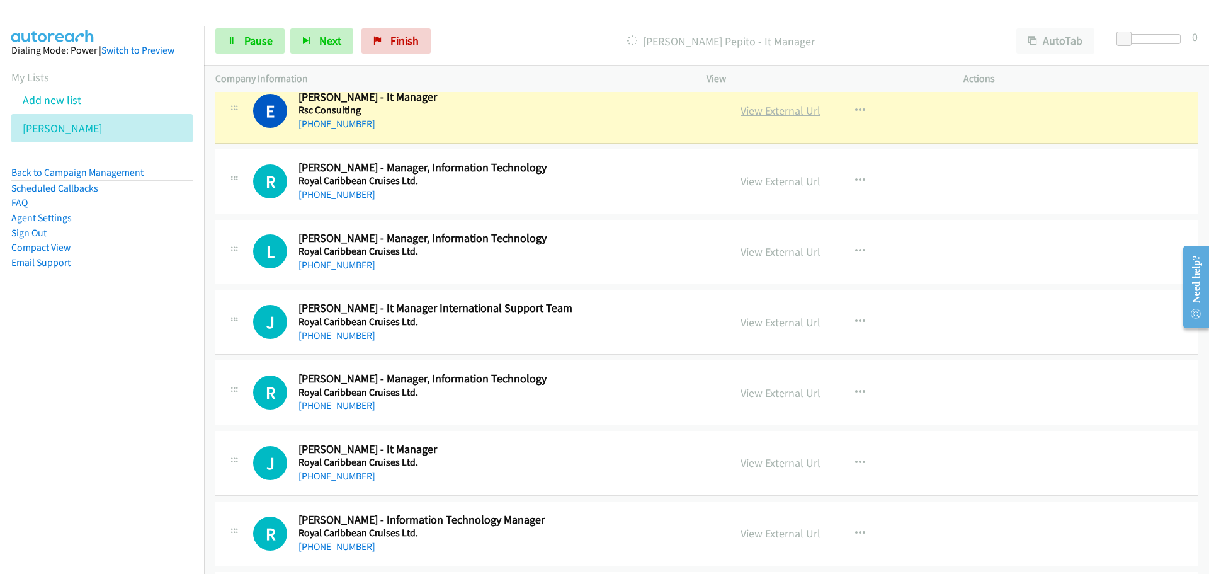
click at [771, 107] on link "View External Url" at bounding box center [781, 110] width 80 height 14
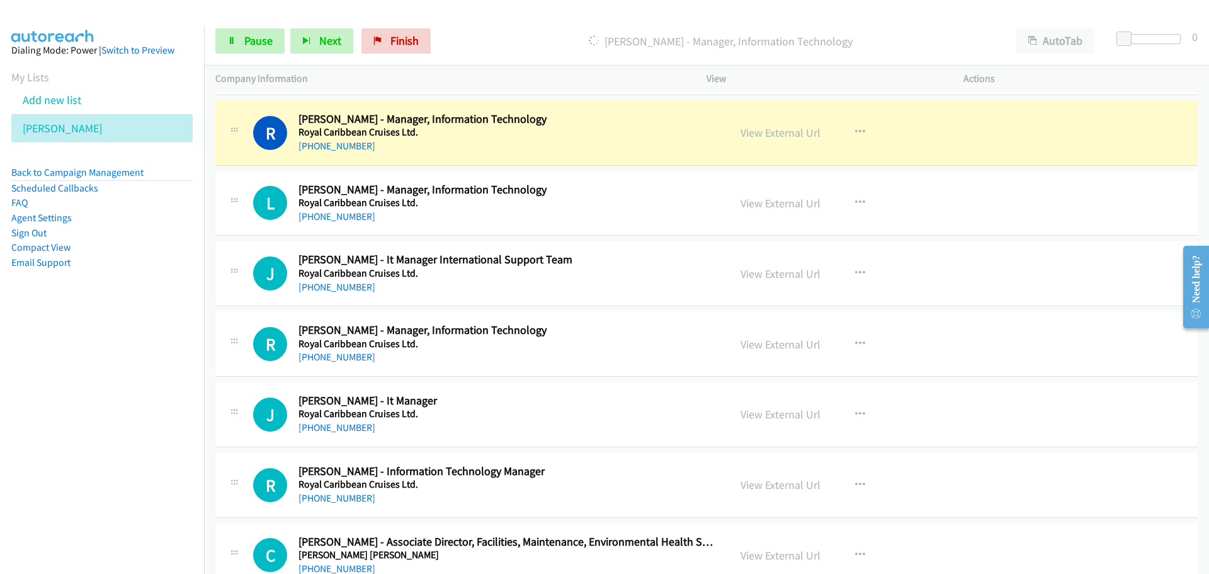
scroll to position [6740, 0]
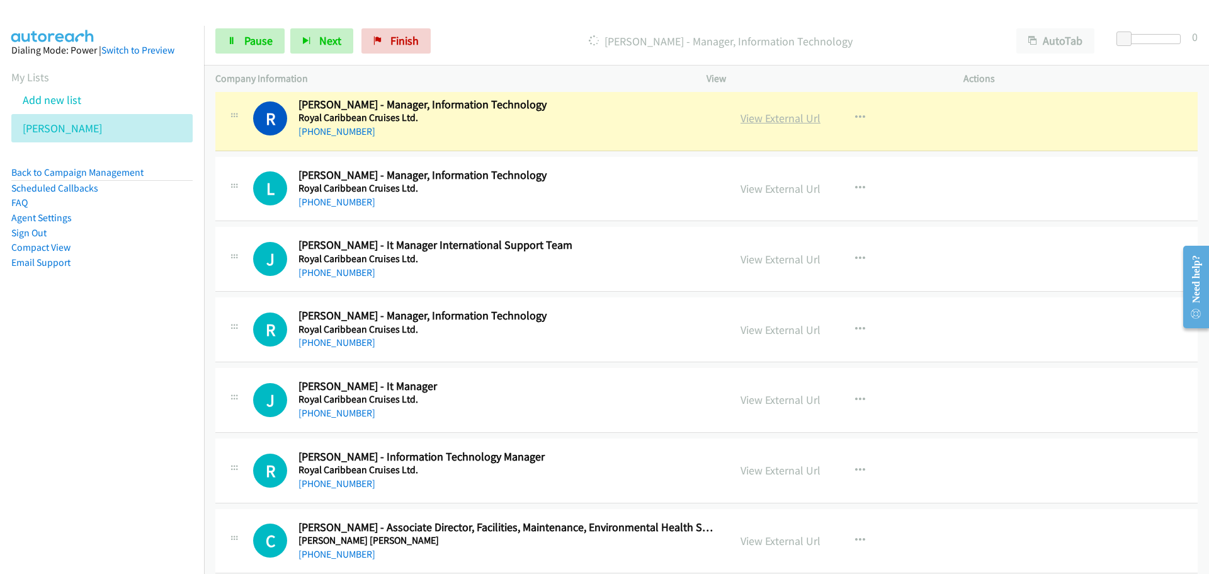
click at [779, 111] on link "View External Url" at bounding box center [781, 118] width 80 height 14
click at [261, 44] on span "Pause" at bounding box center [258, 40] width 28 height 14
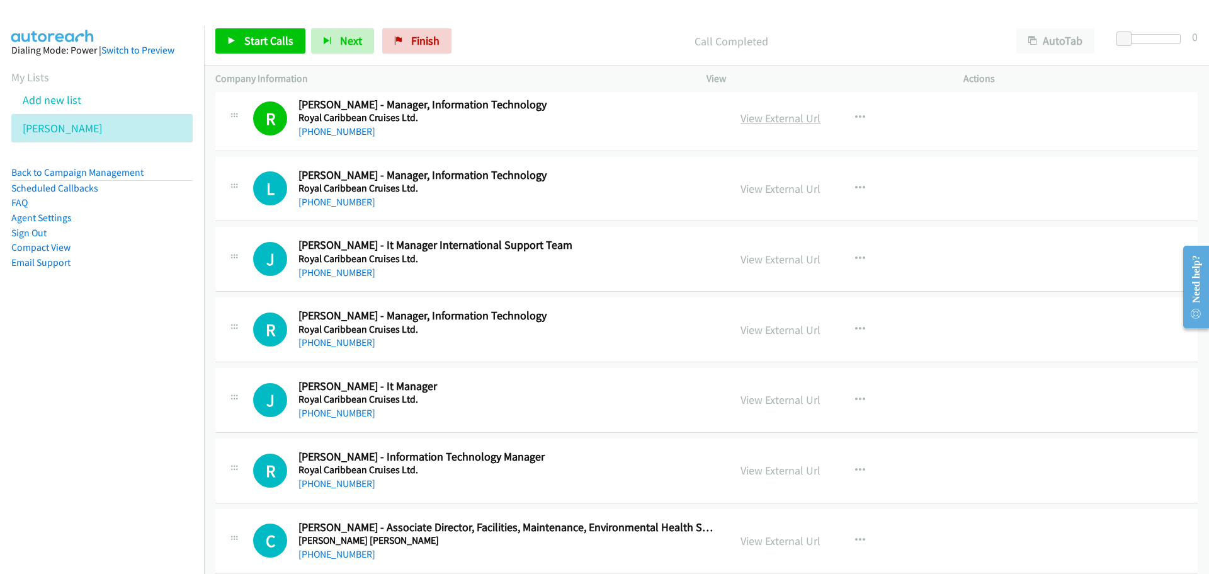
click at [755, 119] on link "View External Url" at bounding box center [781, 118] width 80 height 14
click at [270, 37] on span "Start Calls" at bounding box center [268, 40] width 49 height 14
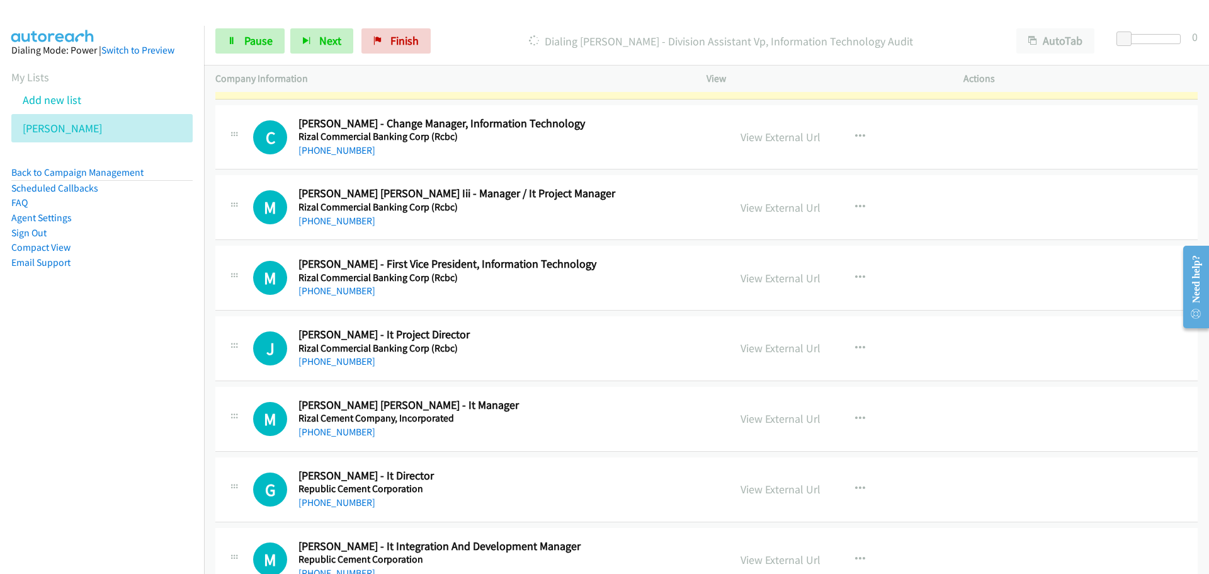
scroll to position [7433, 0]
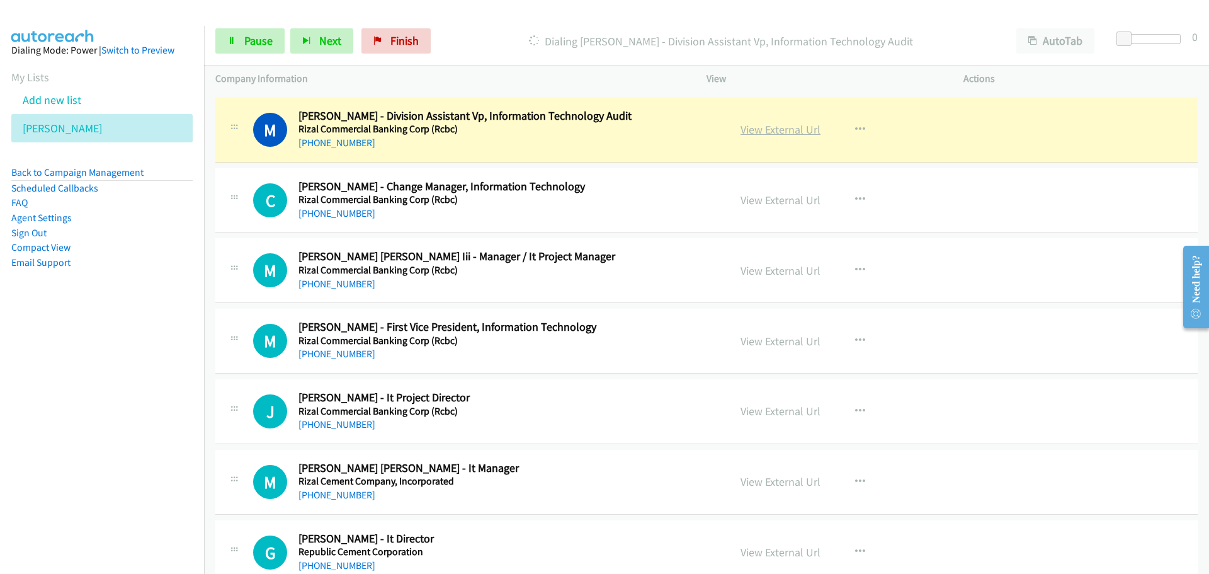
click at [744, 128] on link "View External Url" at bounding box center [781, 129] width 80 height 14
click at [246, 47] on span "Pause" at bounding box center [258, 40] width 28 height 14
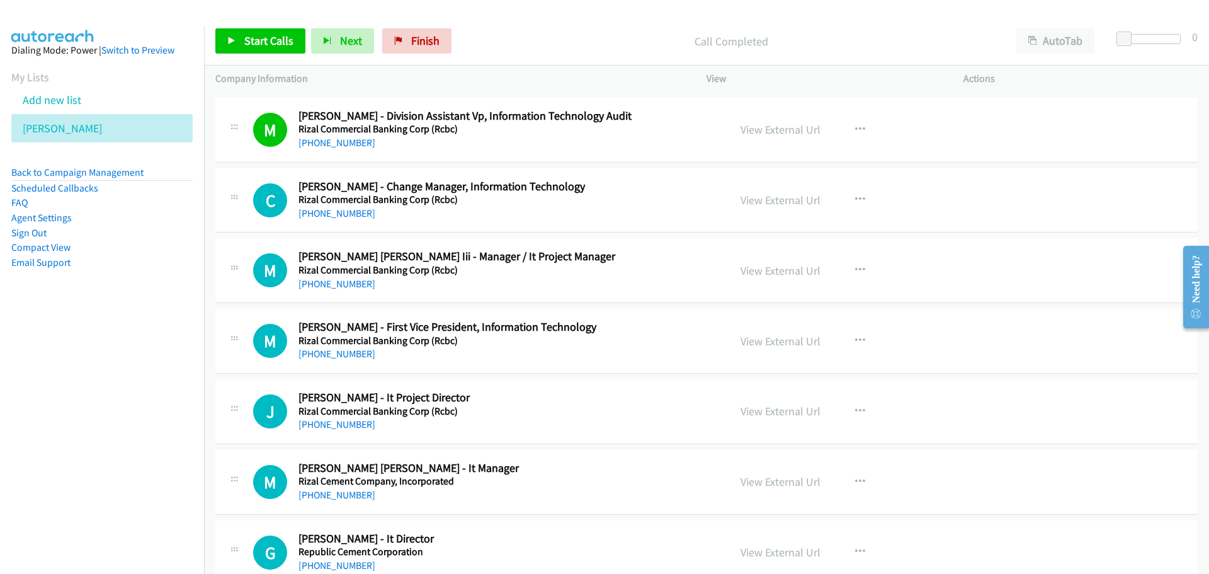
click at [260, 28] on div "Start Calls Pause Next Finish Call Completed AutoTab AutoTab 0" at bounding box center [706, 41] width 1005 height 49
click at [258, 34] on span "Start Calls" at bounding box center [268, 40] width 49 height 14
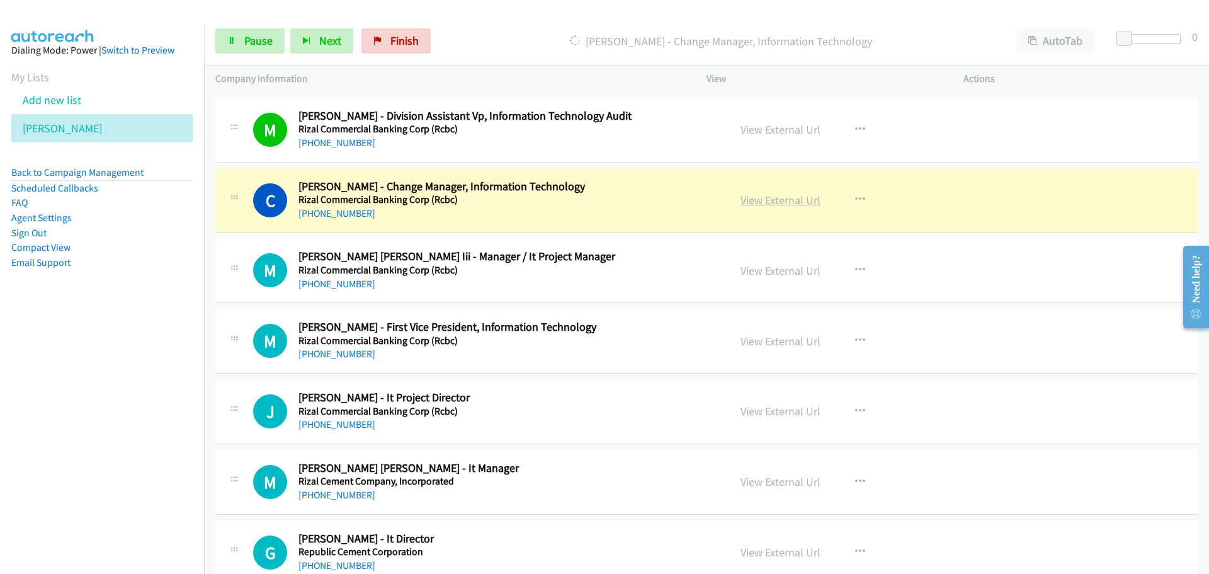
click at [786, 199] on link "View External Url" at bounding box center [781, 200] width 80 height 14
click at [246, 48] on link "Pause" at bounding box center [249, 40] width 69 height 25
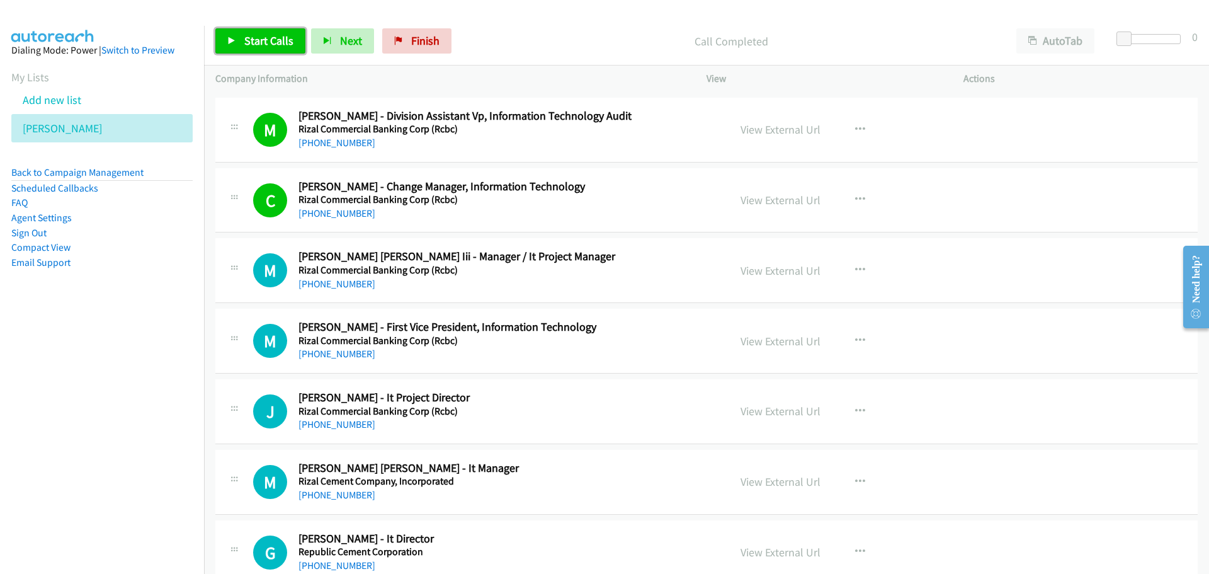
click at [248, 43] on span "Start Calls" at bounding box center [268, 40] width 49 height 14
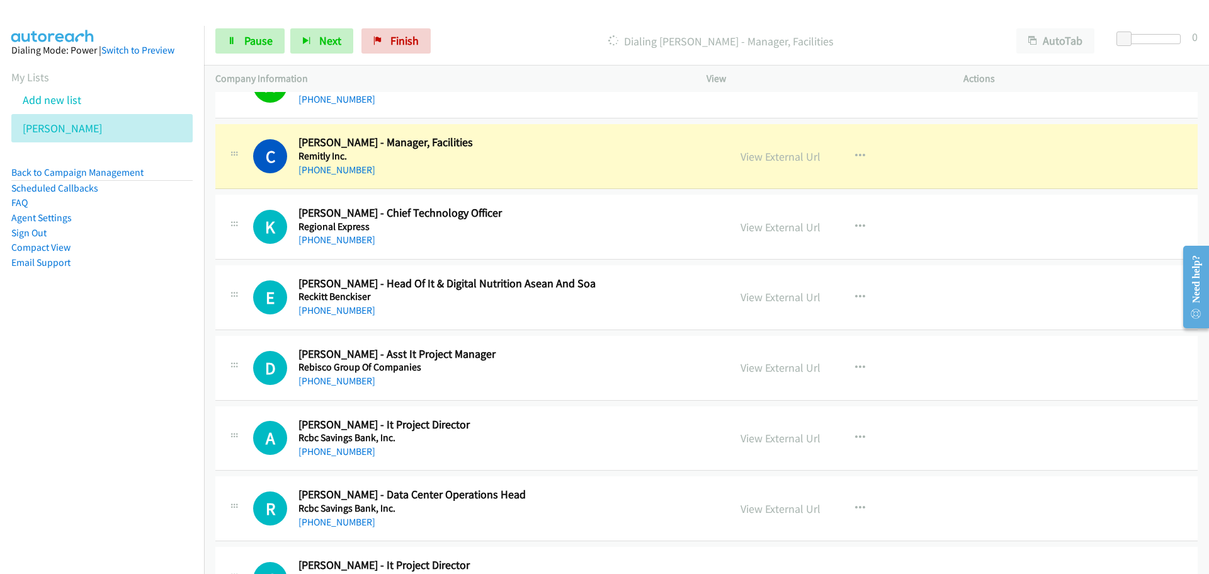
scroll to position [7999, 0]
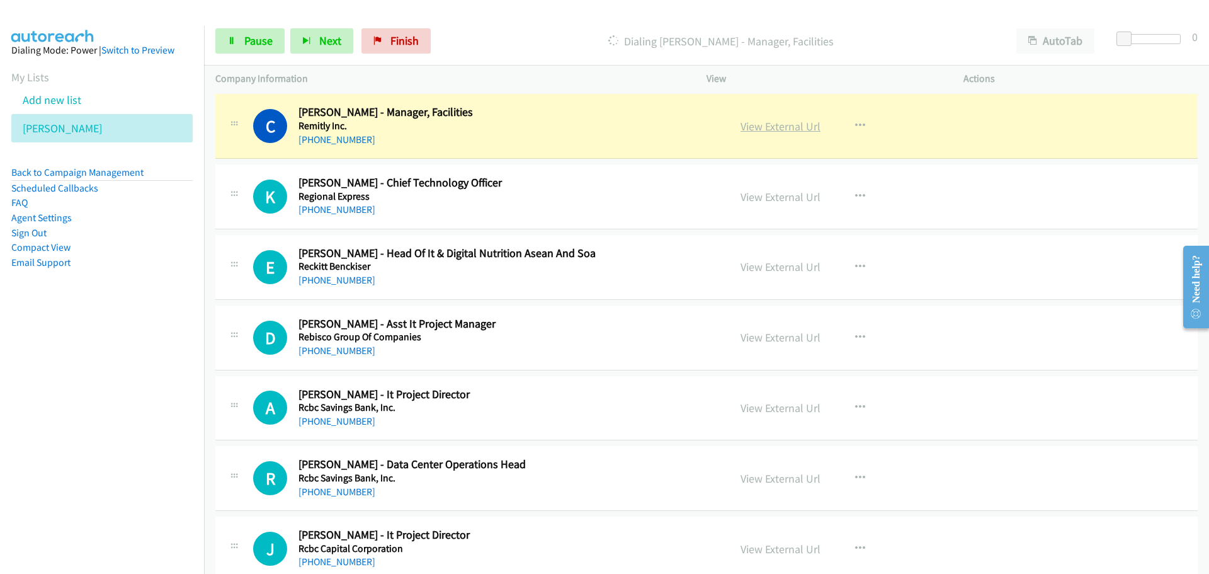
click at [771, 123] on link "View External Url" at bounding box center [781, 126] width 80 height 14
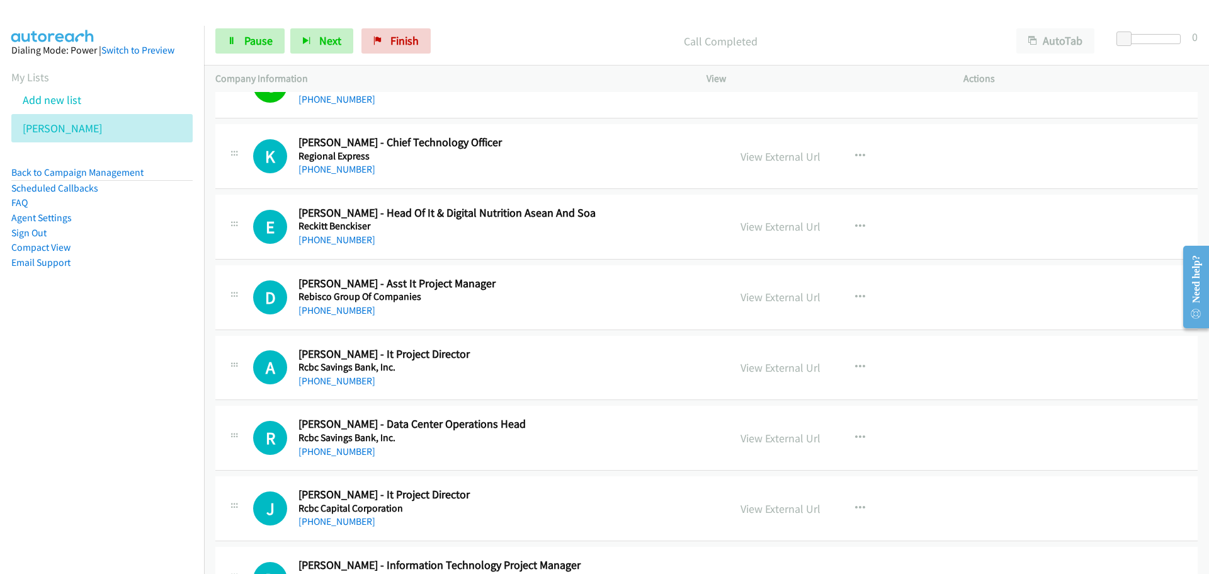
scroll to position [8062, 0]
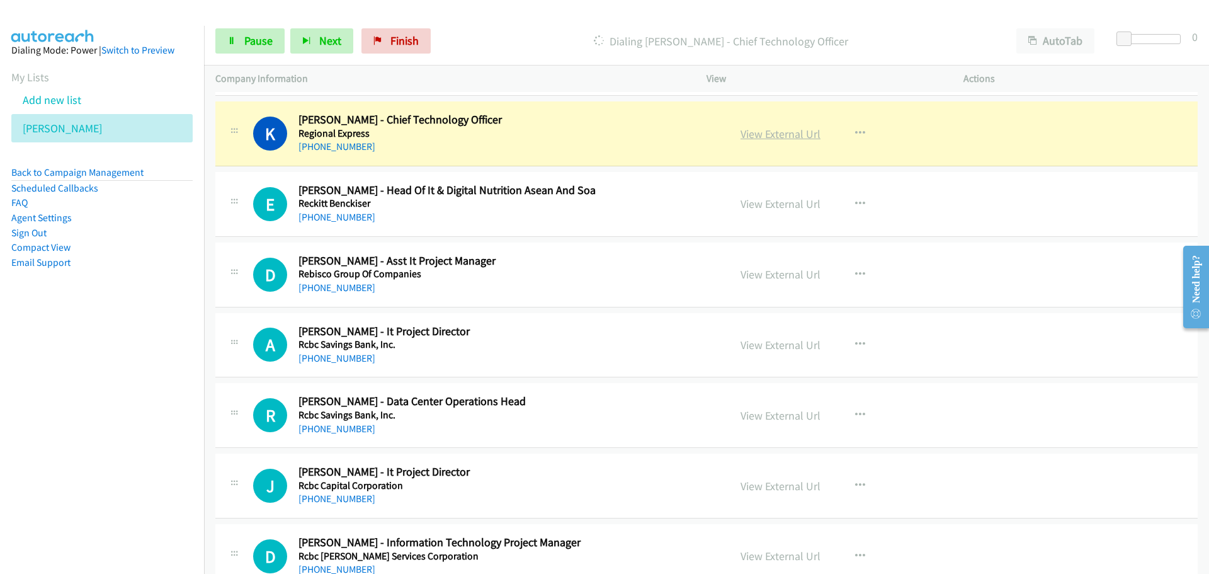
click at [771, 137] on link "View External Url" at bounding box center [781, 134] width 80 height 14
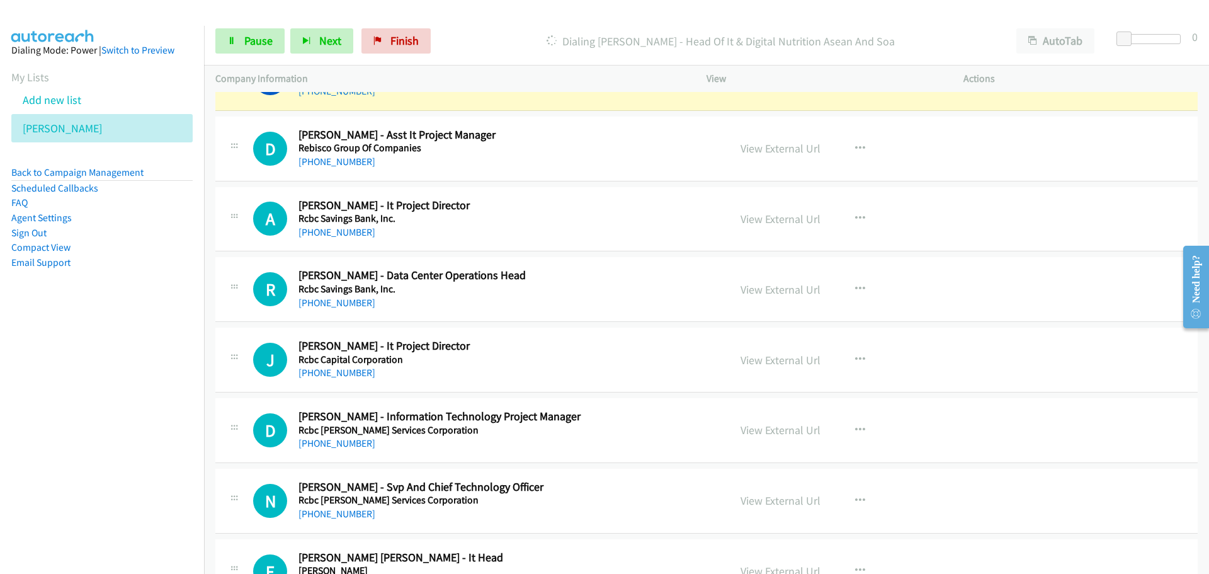
scroll to position [8125, 0]
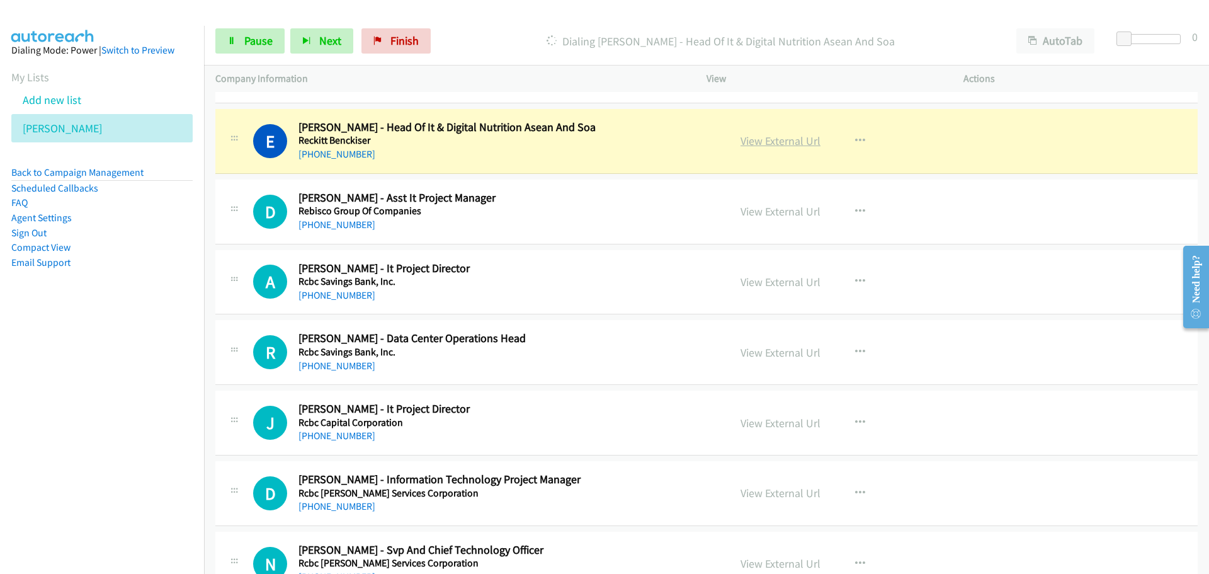
click at [744, 141] on link "View External Url" at bounding box center [781, 141] width 80 height 14
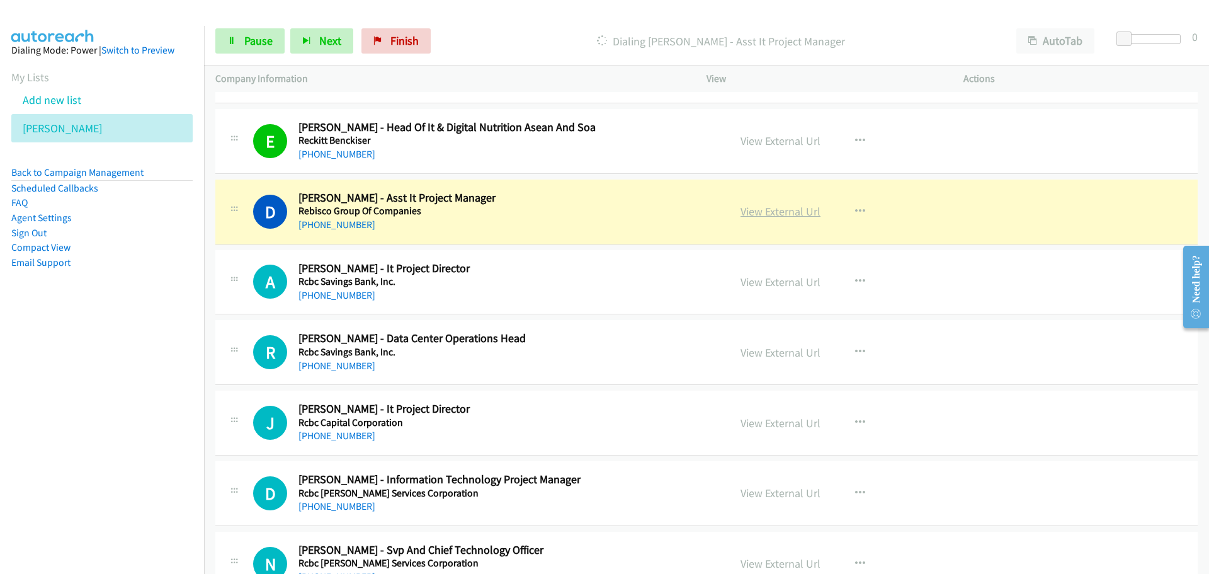
click at [756, 209] on link "View External Url" at bounding box center [781, 211] width 80 height 14
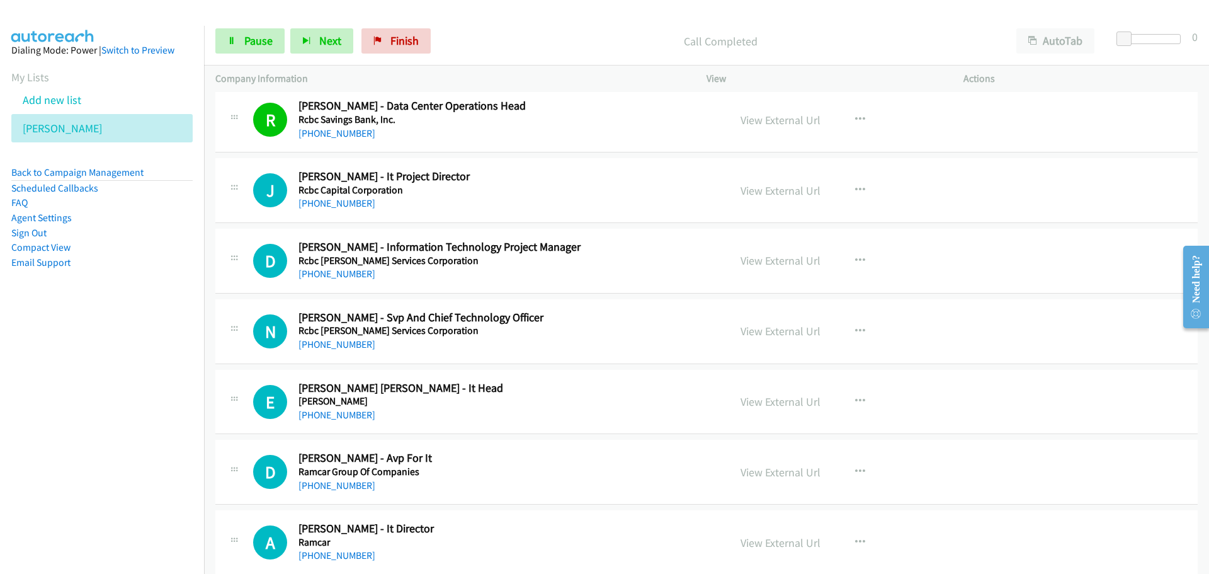
scroll to position [8377, 0]
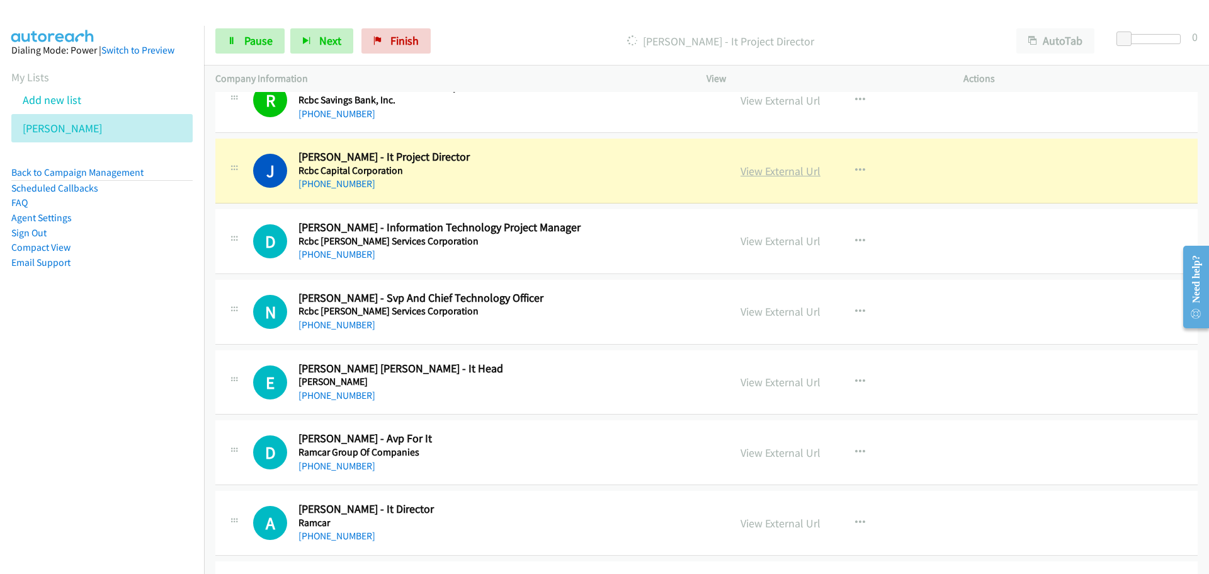
click at [756, 170] on link "View External Url" at bounding box center [781, 171] width 80 height 14
click at [234, 38] on icon at bounding box center [231, 41] width 9 height 9
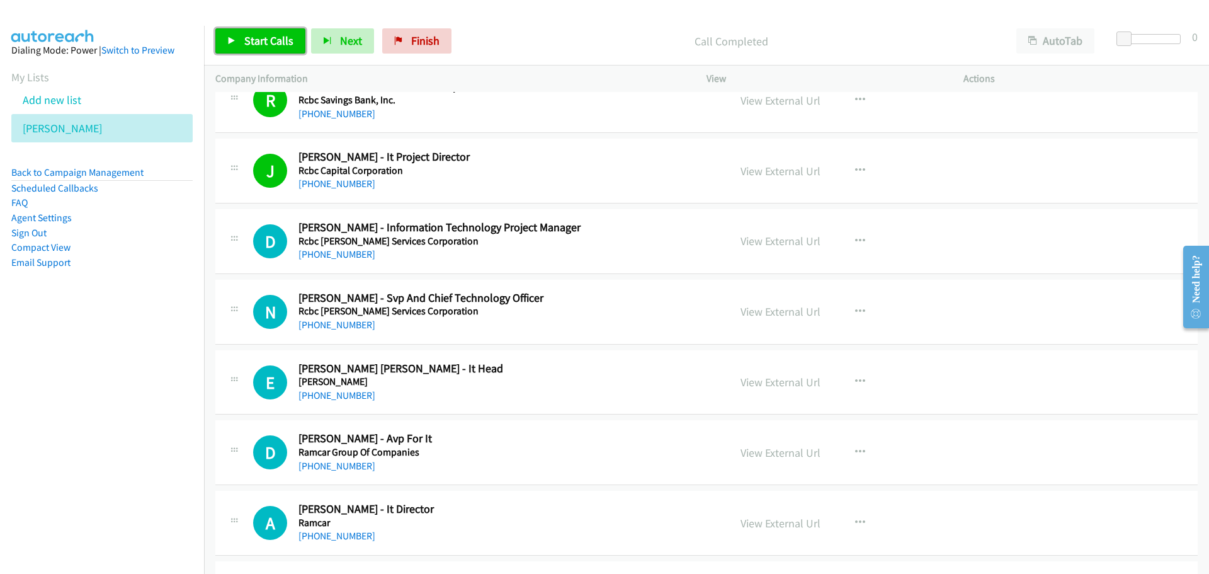
click at [243, 52] on link "Start Calls" at bounding box center [260, 40] width 90 height 25
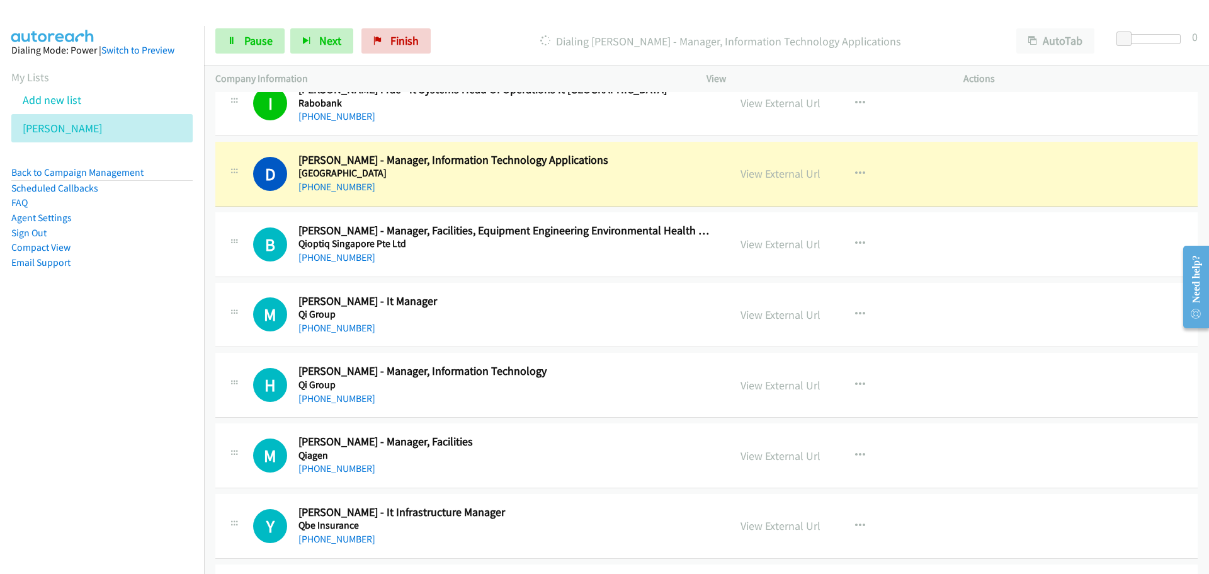
scroll to position [8881, 0]
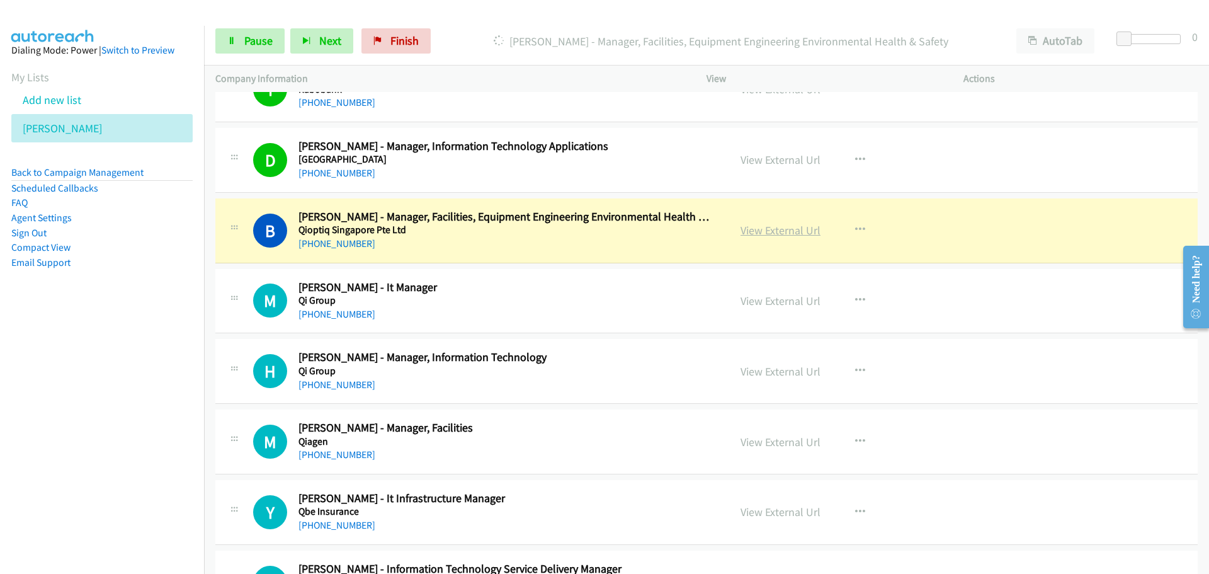
click at [793, 234] on link "View External Url" at bounding box center [781, 230] width 80 height 14
click at [238, 49] on link "Pause" at bounding box center [249, 40] width 69 height 25
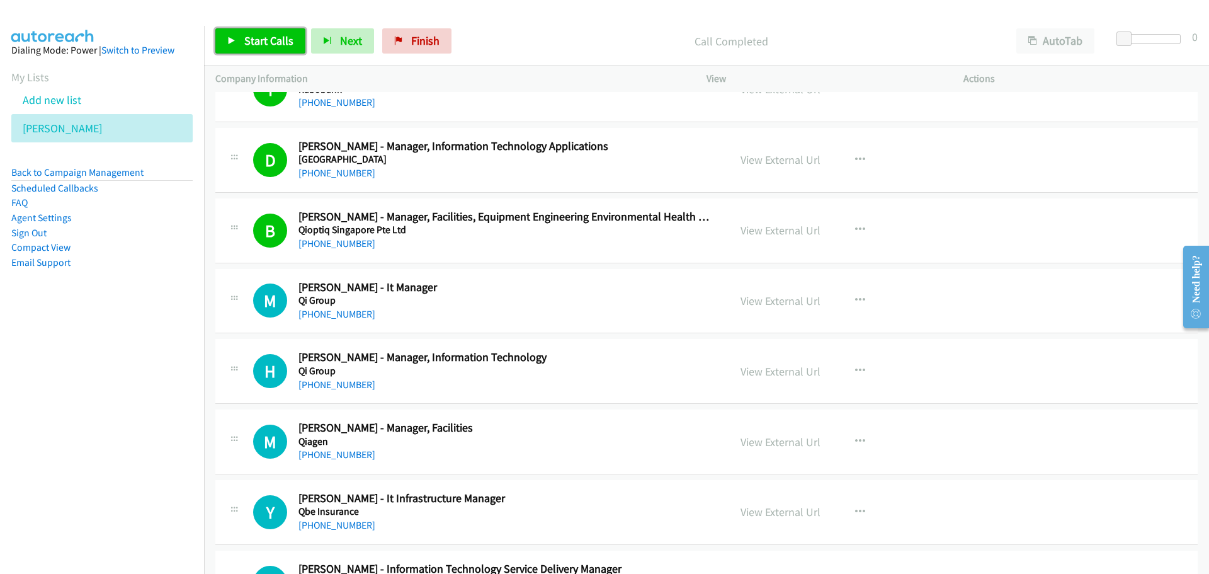
click at [271, 39] on span "Start Calls" at bounding box center [268, 40] width 49 height 14
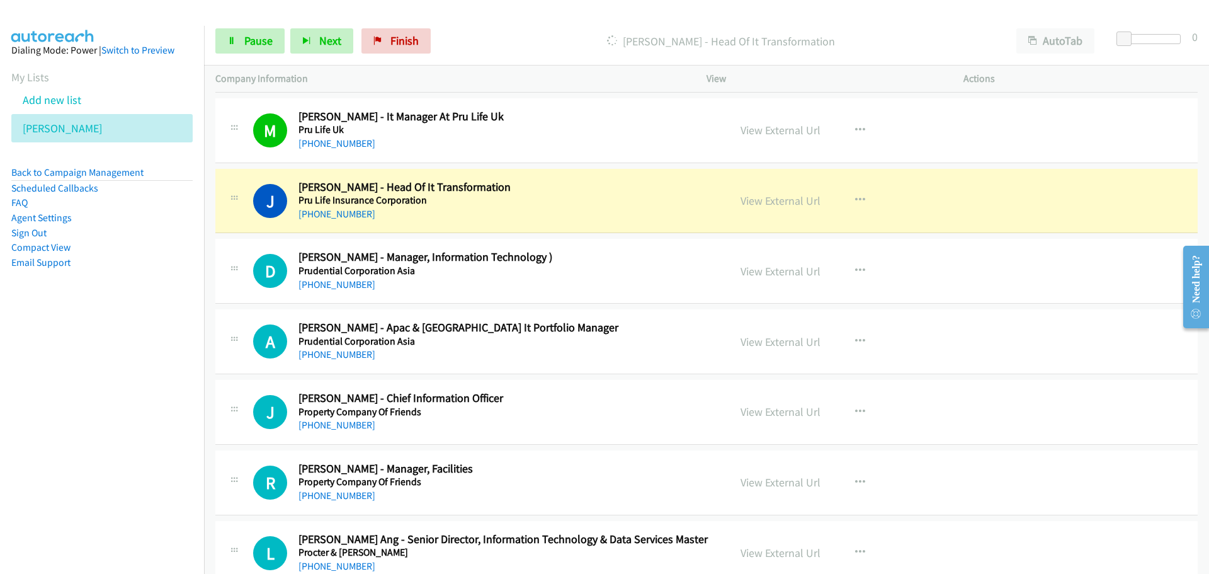
scroll to position [9700, 0]
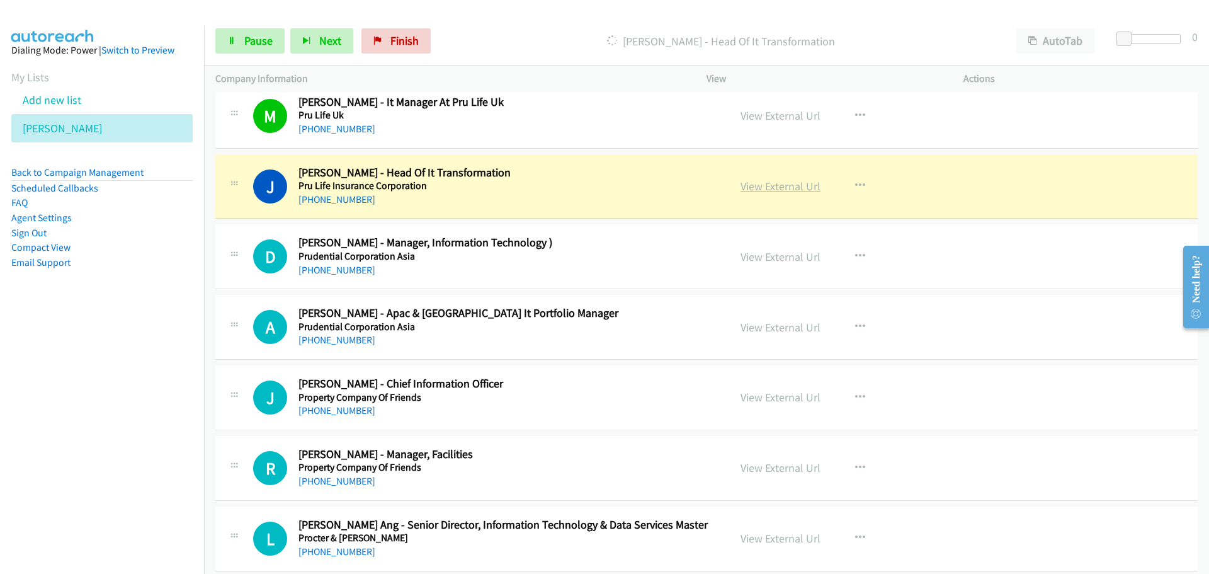
click at [779, 183] on link "View External Url" at bounding box center [781, 186] width 80 height 14
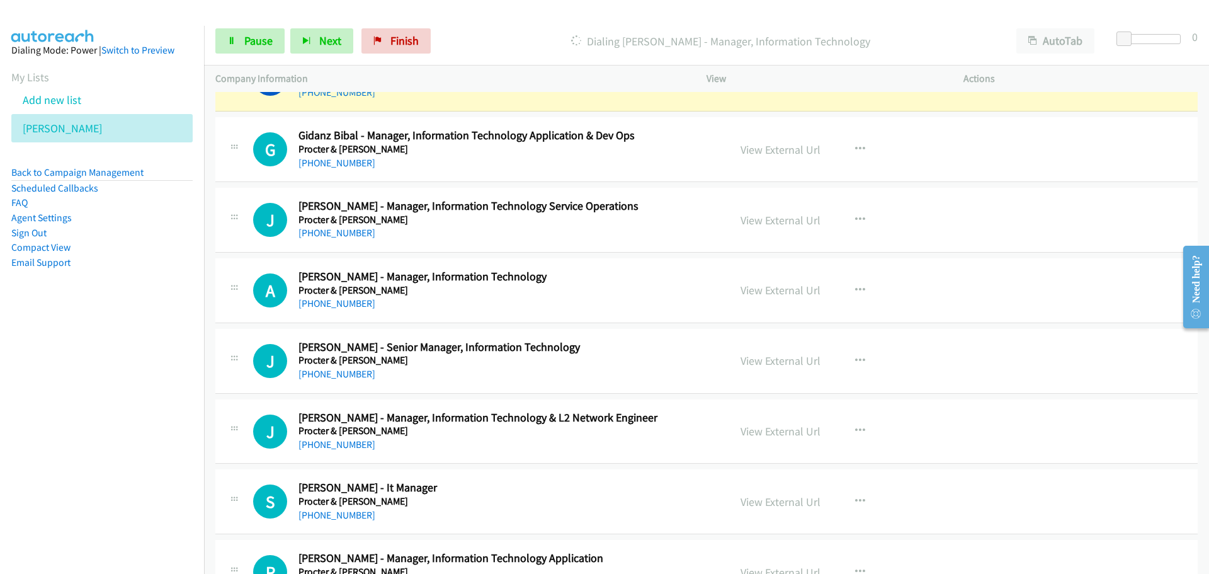
scroll to position [10519, 0]
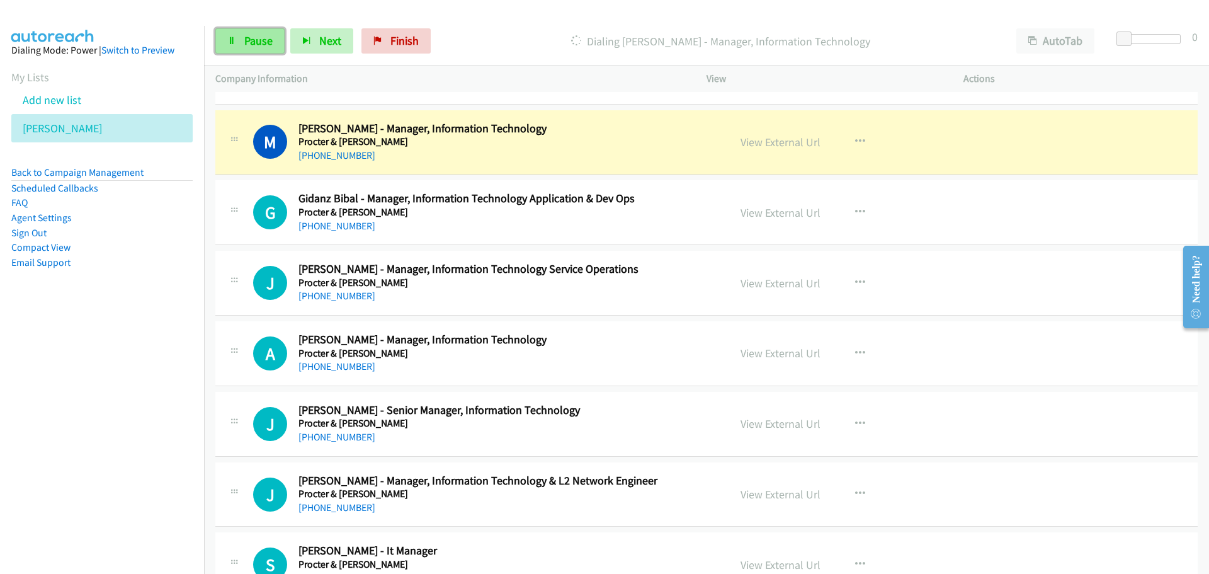
click at [236, 40] on link "Pause" at bounding box center [249, 40] width 69 height 25
